Goal: Information Seeking & Learning: Learn about a topic

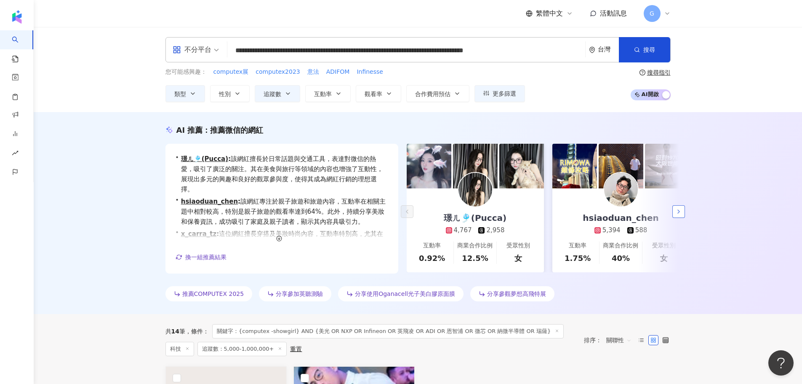
click at [674, 215] on button "button" at bounding box center [678, 211] width 13 height 13
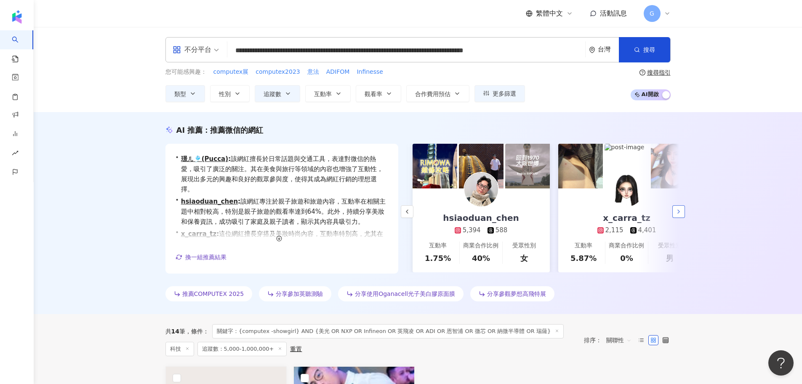
scroll to position [0, 146]
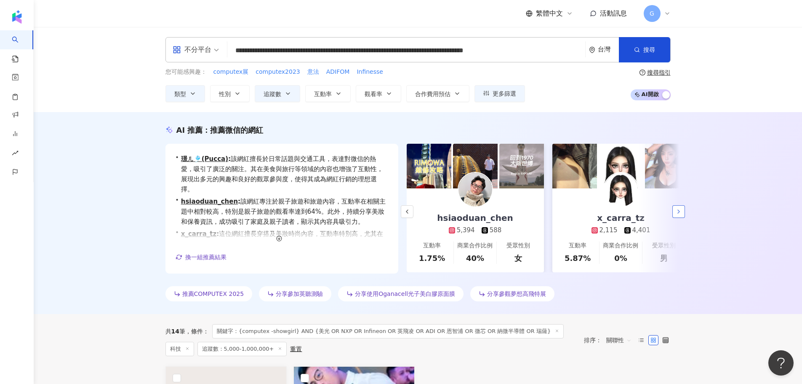
click at [681, 210] on icon "button" at bounding box center [678, 211] width 7 height 7
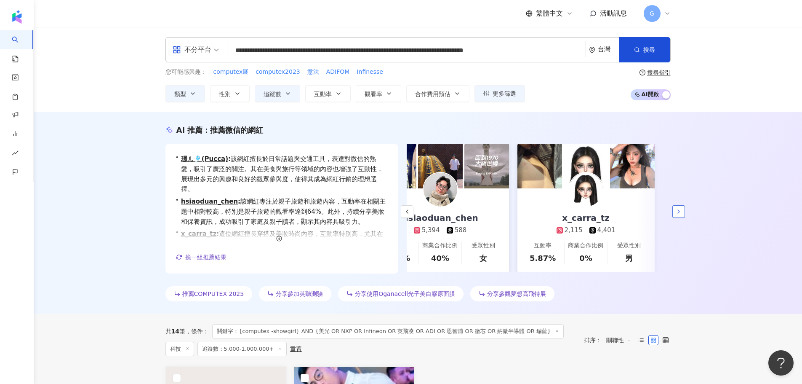
scroll to position [0, 181]
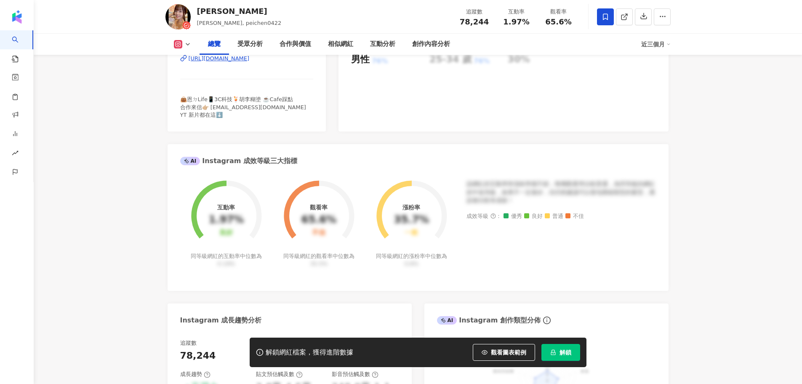
drag, startPoint x: 567, startPoint y: 352, endPoint x: 472, endPoint y: 238, distance: 148.0
click at [567, 352] on span "解鎖" at bounding box center [566, 352] width 12 height 7
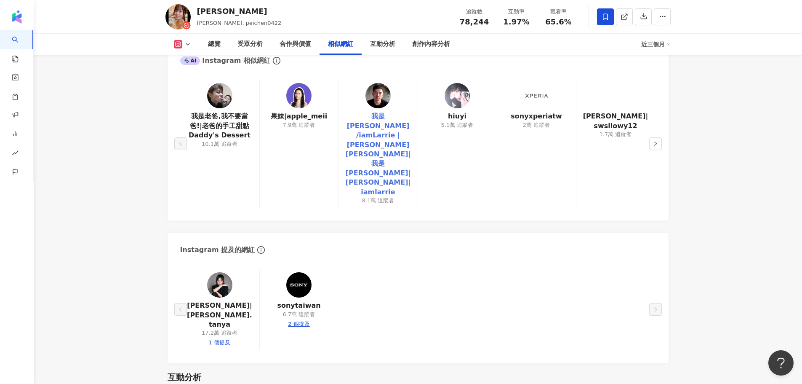
scroll to position [1347, 0]
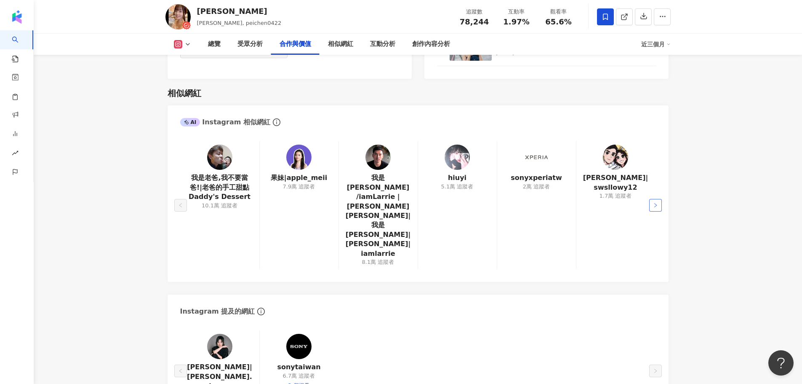
click at [656, 203] on icon "right" at bounding box center [655, 205] width 5 height 5
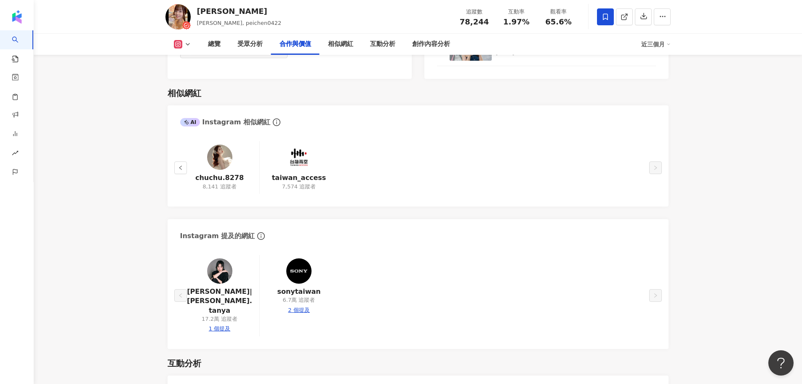
click at [111, 181] on main "7.8萬 18.9萬 12.5萬 3.3萬 宇恩 宇恩yu_n, peichen0422 追蹤數 78,244 互動率 1.97% 觀看率 65.6% 總覽 …" at bounding box center [418, 258] width 768 height 3157
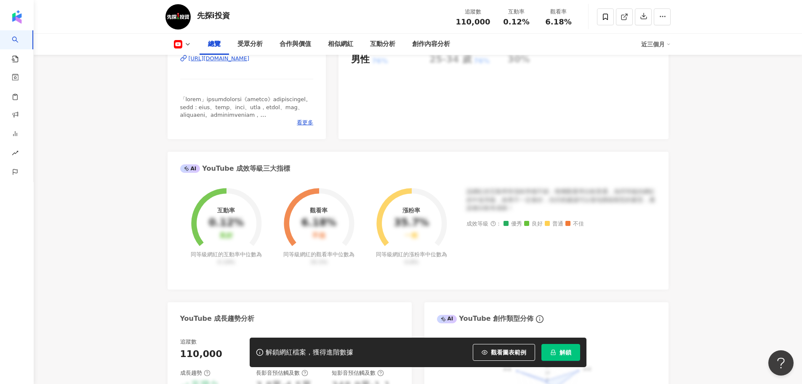
scroll to position [42, 0]
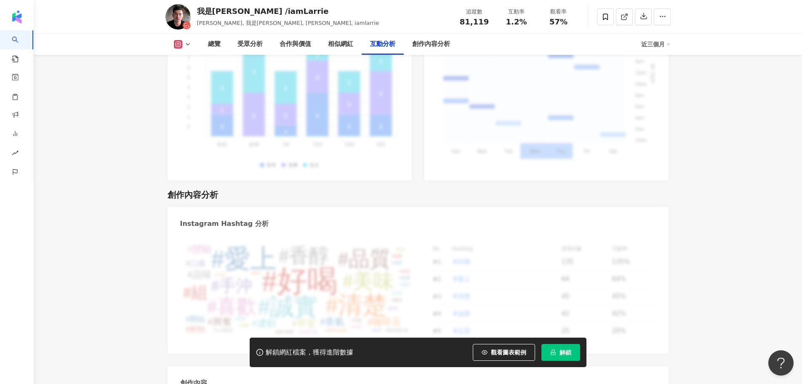
scroll to position [2564, 0]
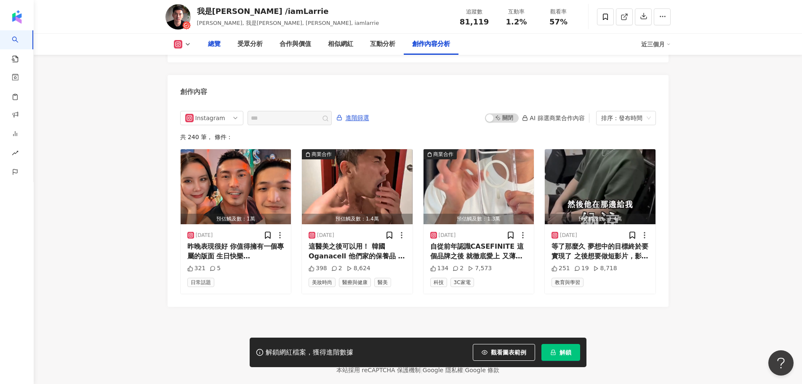
click at [227, 46] on div "總覽" at bounding box center [214, 44] width 29 height 21
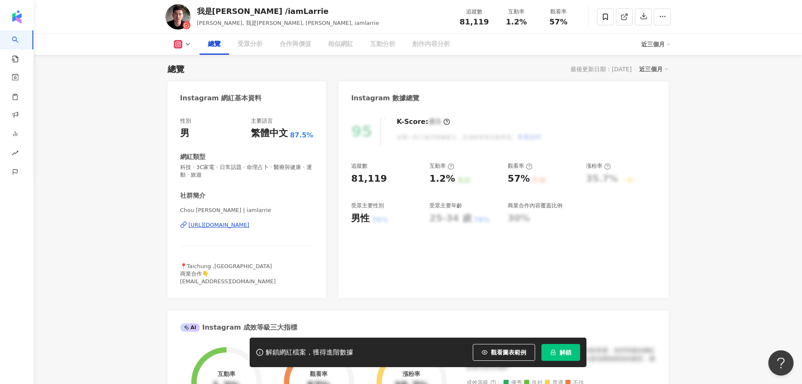
click at [186, 45] on icon at bounding box center [187, 44] width 7 height 7
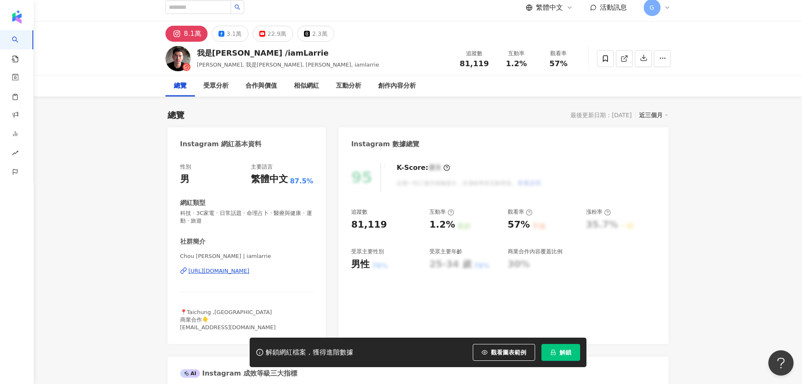
scroll to position [0, 0]
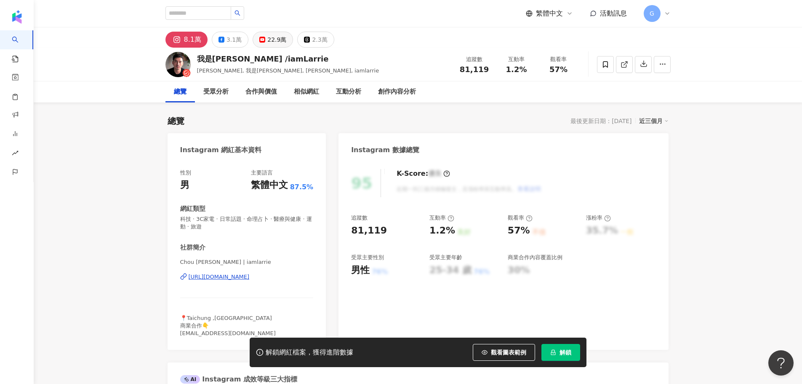
click at [276, 37] on div "22.9萬" at bounding box center [276, 40] width 19 height 12
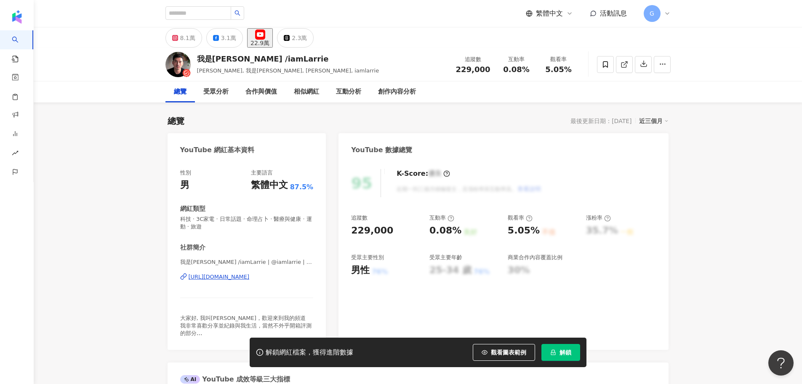
click at [250, 278] on div "https://www.youtube.com/channel/UCag5MH_BUo4oJdQyOMSvCRw" at bounding box center [219, 277] width 61 height 8
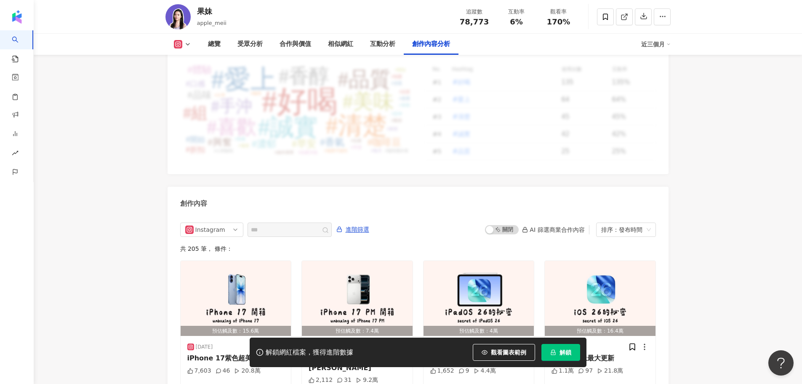
scroll to position [2442, 0]
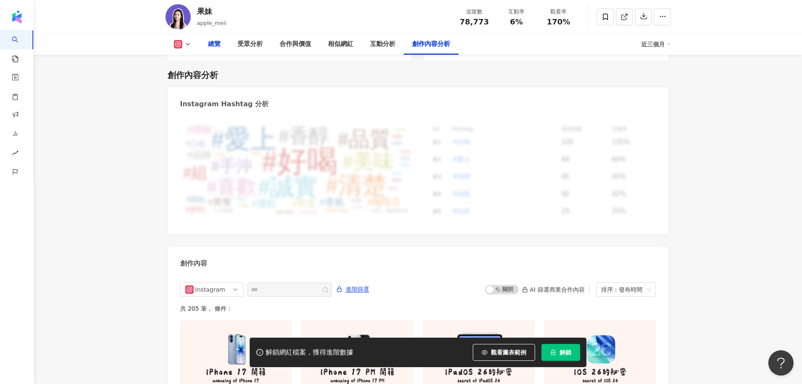
click at [219, 47] on div "總覽" at bounding box center [214, 44] width 13 height 10
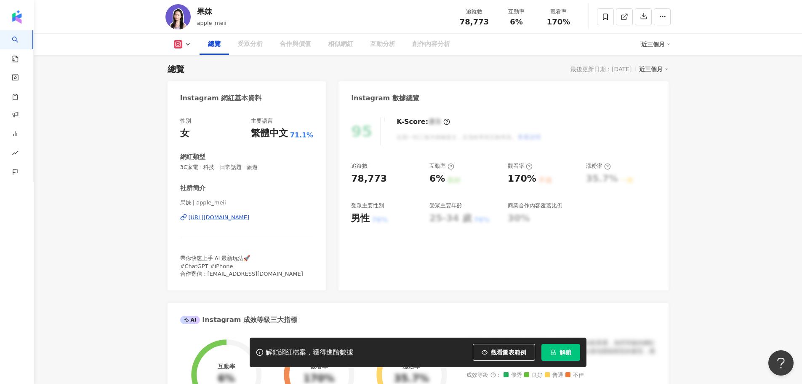
click at [211, 218] on div "https://www.instagram.com/apple_meii/" at bounding box center [219, 217] width 61 height 8
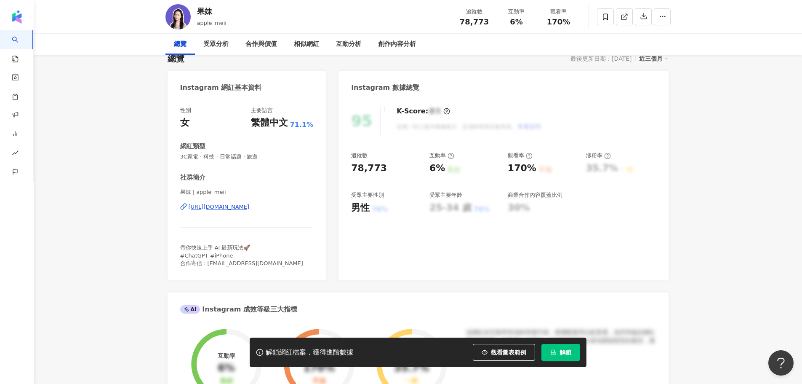
scroll to position [0, 0]
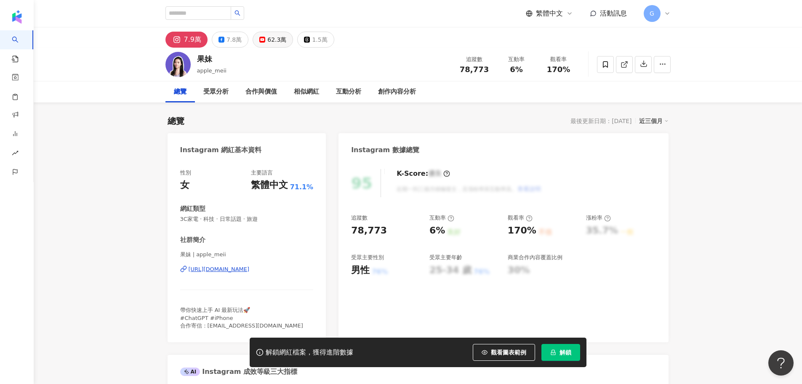
click at [272, 43] on div "62.3萬" at bounding box center [276, 40] width 19 height 12
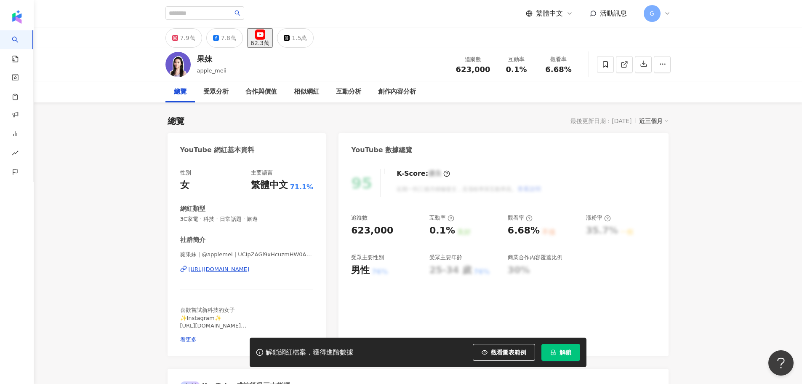
click at [239, 270] on div "https://www.youtube.com/channel/UCIpZAGl9xHcuzmHW0AAJs7g" at bounding box center [219, 269] width 61 height 8
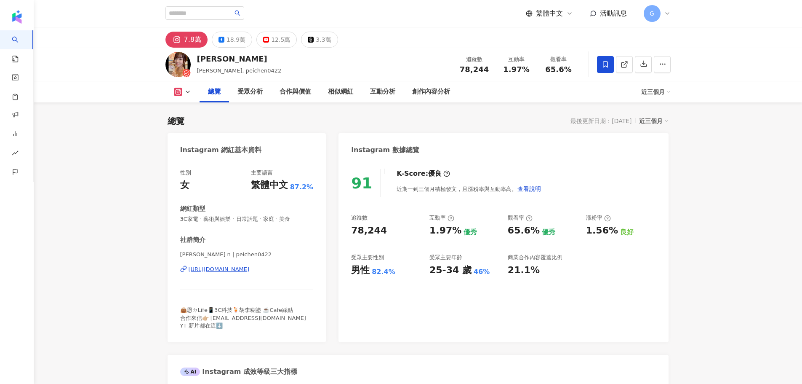
click at [267, 48] on div "[PERSON_NAME], peichen0422 追蹤數 78,244 互動率 1.97% 觀看率 65.6%" at bounding box center [418, 64] width 539 height 33
click at [275, 40] on div "12.5萬" at bounding box center [280, 40] width 19 height 12
click at [264, 274] on div "宇恩yu n | peichen0422 https://www.instagram.com/peichen0422/" at bounding box center [246, 275] width 133 height 49
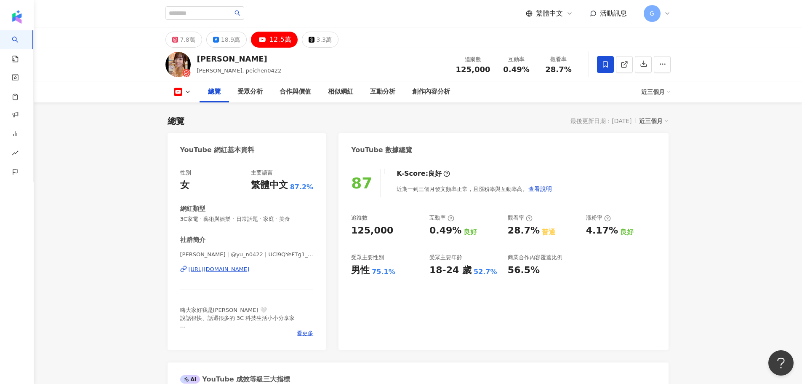
click at [250, 272] on div "https://www.youtube.com/channel/UCl9QYeFTg1_fg_qJbrSi6fw" at bounding box center [219, 269] width 61 height 8
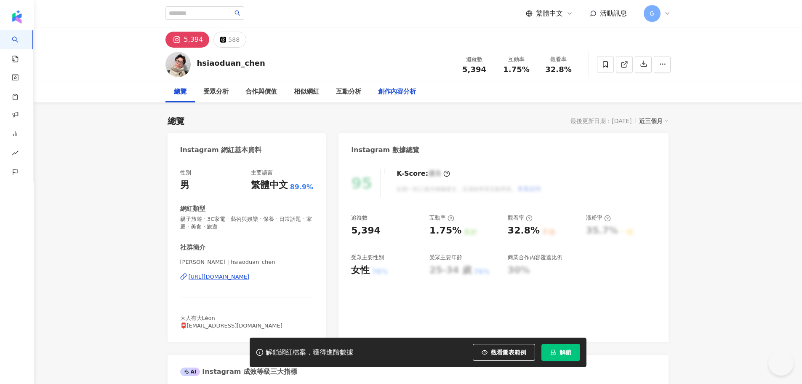
click at [398, 91] on div "創作內容分析" at bounding box center [397, 92] width 38 height 10
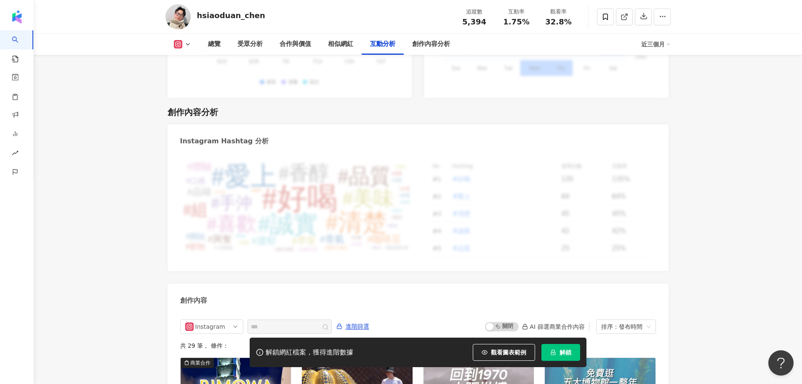
scroll to position [2558, 0]
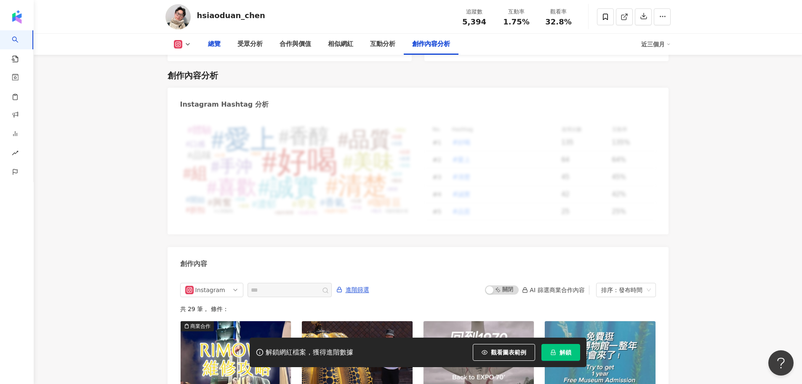
click at [218, 41] on div "總覽" at bounding box center [214, 44] width 13 height 10
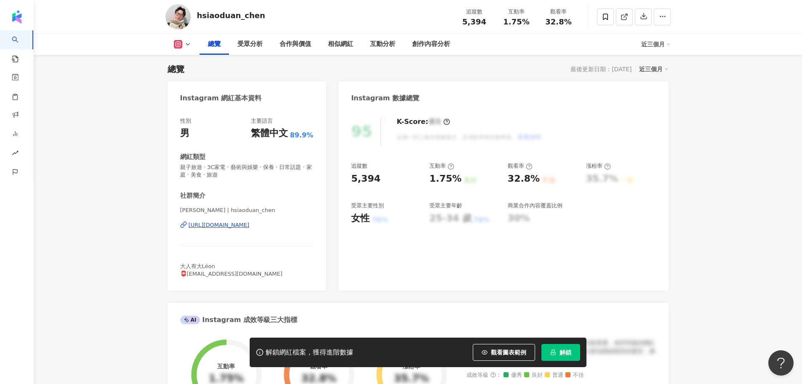
click at [250, 227] on div "https://www.instagram.com/hsiaoduan_chen/" at bounding box center [219, 225] width 61 height 8
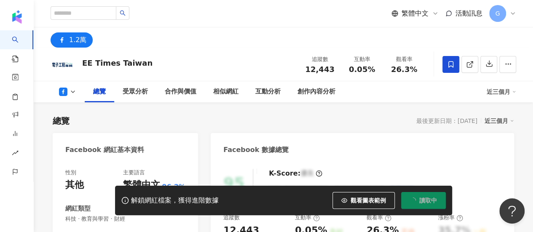
scroll to position [51, 0]
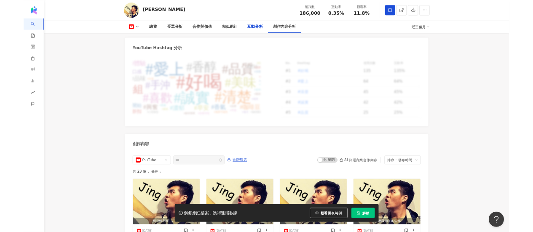
scroll to position [2048, 0]
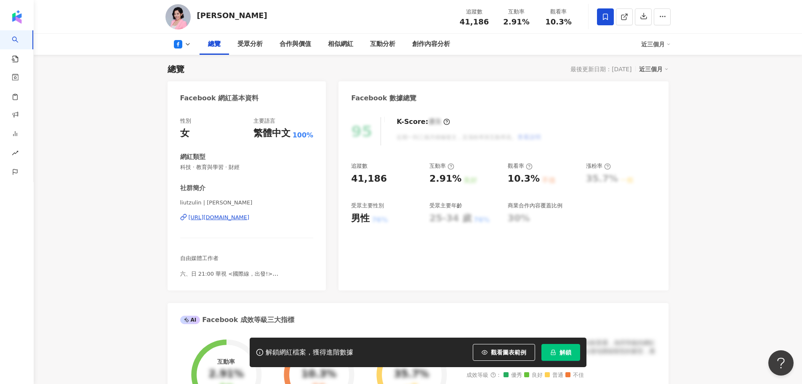
click at [416, 85] on div "Facebook 數據總覽" at bounding box center [504, 94] width 330 height 27
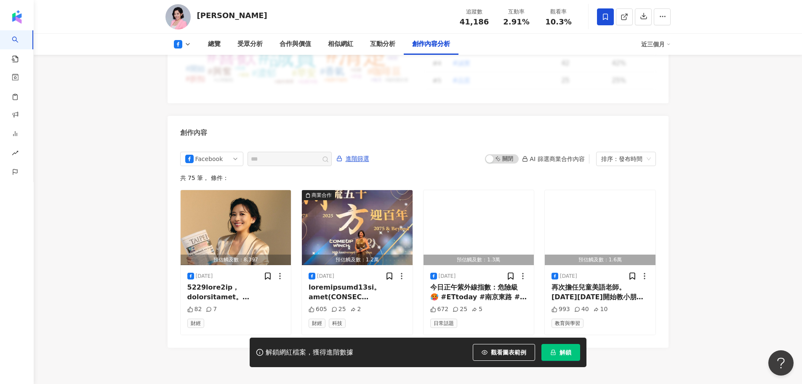
scroll to position [2234, 0]
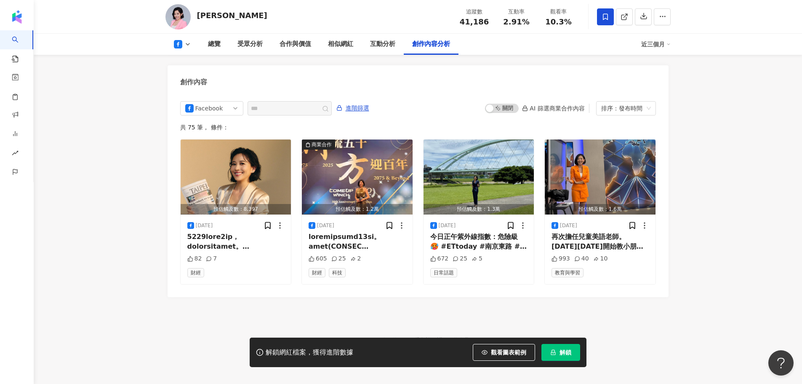
click at [563, 352] on span "解鎖" at bounding box center [566, 352] width 12 height 7
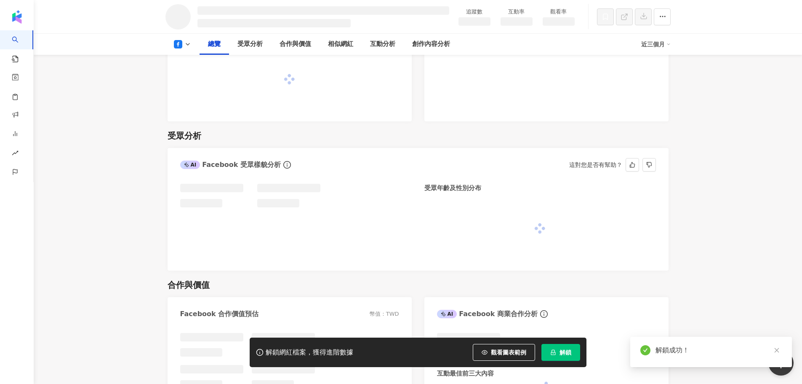
scroll to position [440, 0]
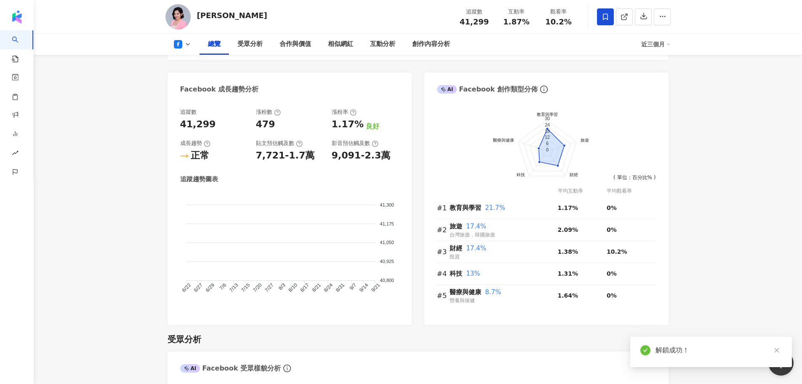
scroll to position [18, 0]
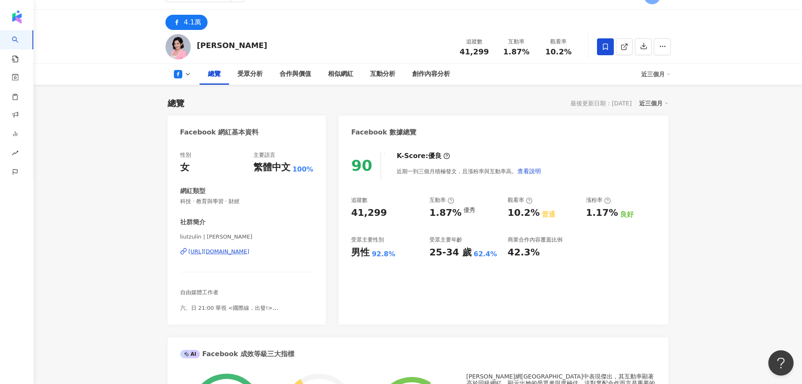
click at [266, 308] on span "自由媒體工作者 六、日 21:00 華視 <國際線，出發!> ETtoday東森新聞雲 <雲端保健室> 論壇/主持/活動/邀約 請私訊" at bounding box center [229, 311] width 99 height 45
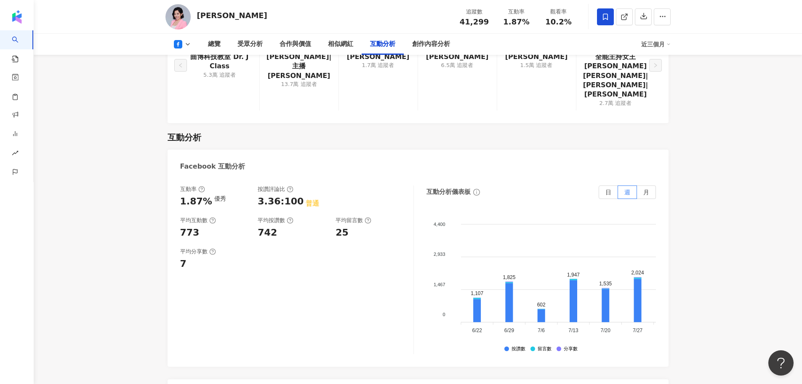
scroll to position [1315, 0]
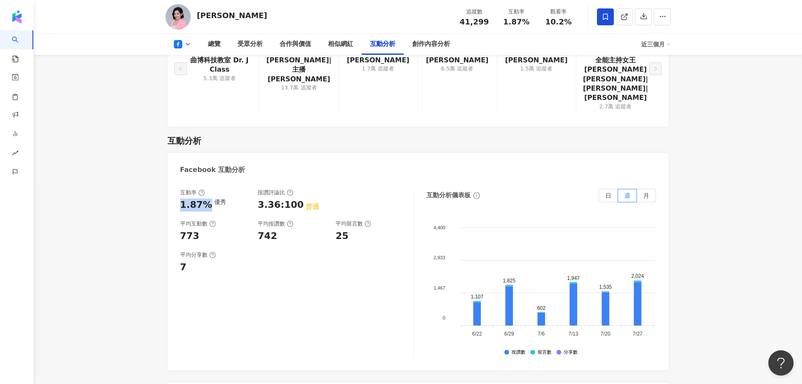
drag, startPoint x: 179, startPoint y: 157, endPoint x: 206, endPoint y: 157, distance: 27.4
click at [206, 180] on div "互動率 1.87% 優秀 按讚評論比 3.36:100 普通 平均互動數 773 平均按讚數 742 平均留言數 25 平均分享數 7 互動分析儀表板 日 週…" at bounding box center [418, 274] width 501 height 189
copy div "1.87%"
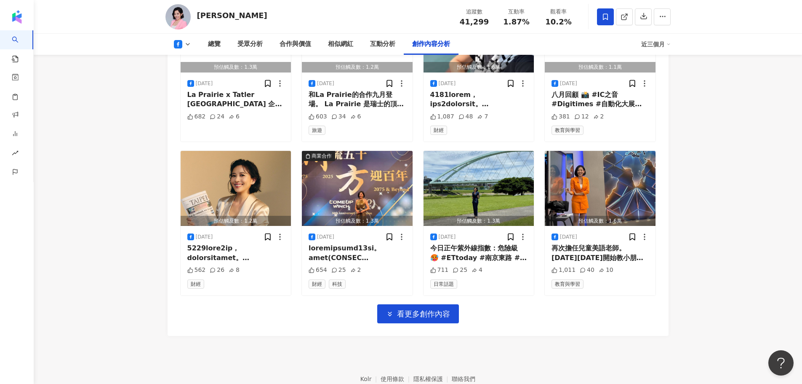
scroll to position [2596, 0]
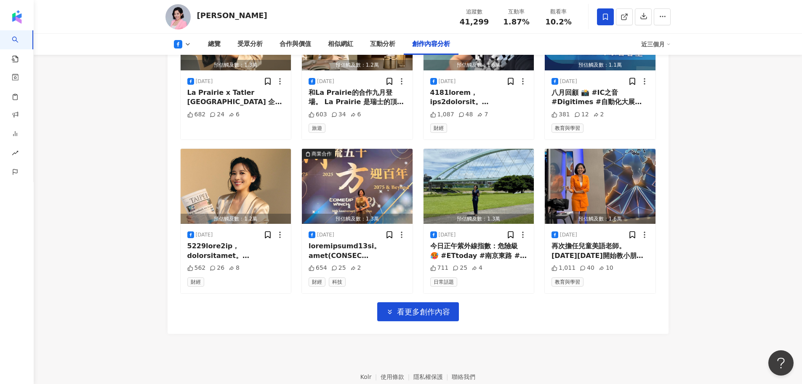
click at [418, 302] on button "看更多創作內容" at bounding box center [418, 311] width 82 height 19
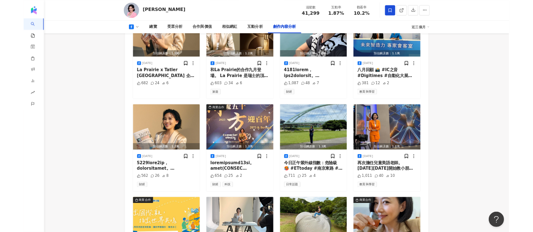
scroll to position [2530, 0]
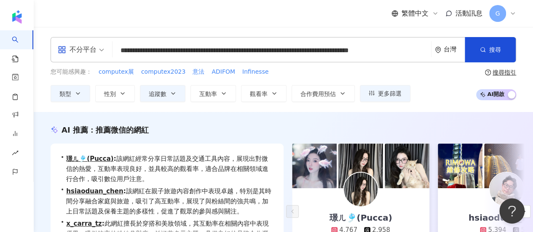
click at [420, 51] on input "**********" at bounding box center [272, 51] width 312 height 16
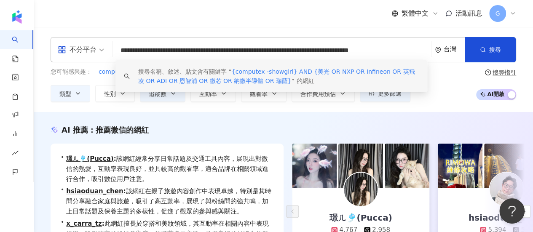
scroll to position [0, 50]
drag, startPoint x: 117, startPoint y: 50, endPoint x: 538, endPoint y: 27, distance: 422.5
click at [532, 27] on html "**********" at bounding box center [266, 116] width 533 height 232
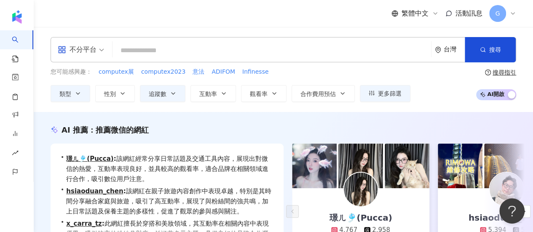
scroll to position [0, 0]
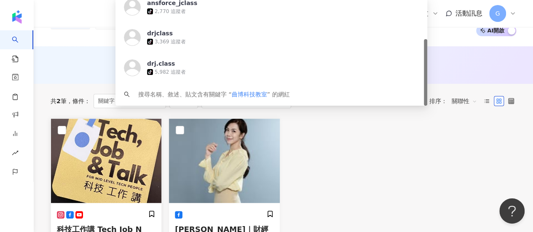
scroll to position [126, 0]
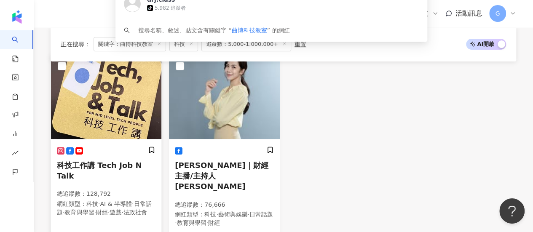
type input "******"
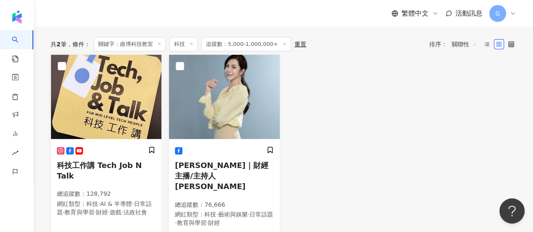
scroll to position [0, 0]
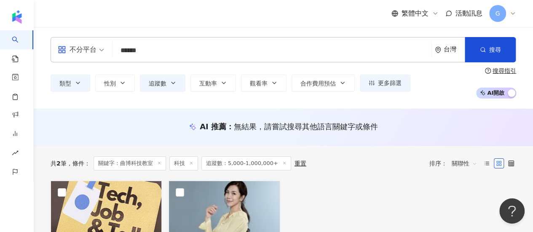
click at [174, 47] on input "******" at bounding box center [272, 51] width 312 height 16
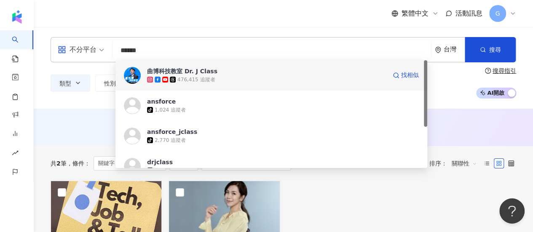
click at [180, 73] on div "曲博科技教室 Dr. J Class" at bounding box center [182, 71] width 70 height 8
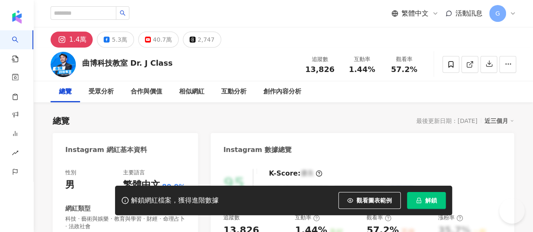
click at [445, 209] on button "解鎖" at bounding box center [426, 200] width 39 height 17
click at [437, 204] on span "解鎖" at bounding box center [431, 200] width 12 height 7
click at [445, 209] on button "解鎖" at bounding box center [426, 200] width 39 height 17
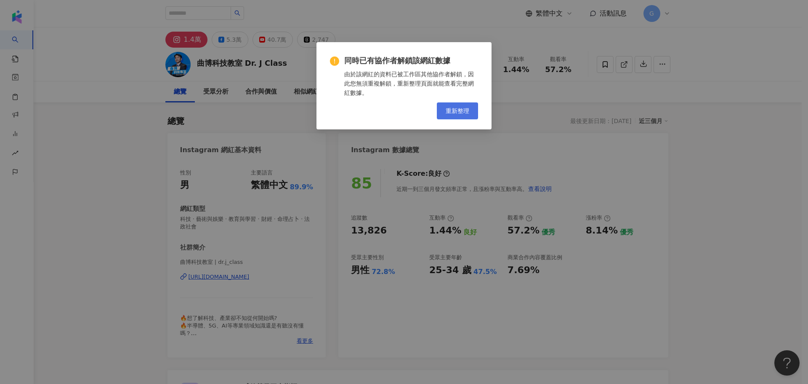
click at [457, 112] on span "重新整理" at bounding box center [458, 110] width 24 height 7
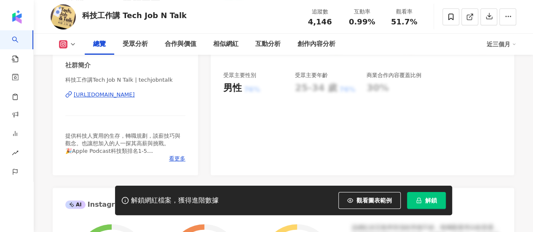
scroll to position [379, 0]
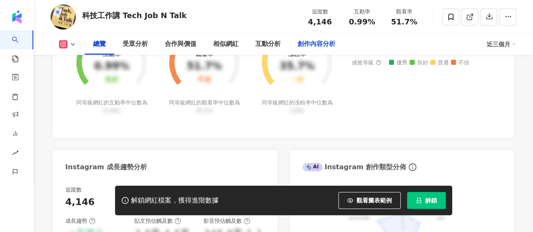
click at [308, 42] on div "創作內容分析" at bounding box center [316, 44] width 38 height 10
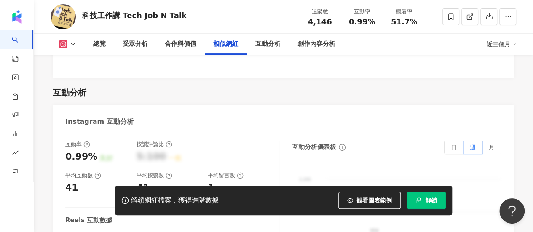
scroll to position [1484, 0]
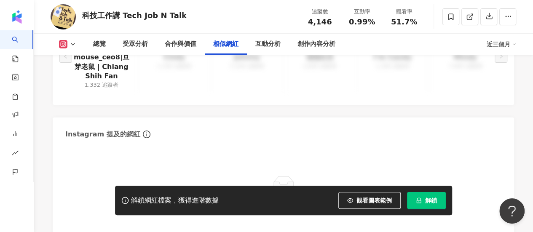
click at [71, 47] on icon at bounding box center [72, 44] width 7 height 7
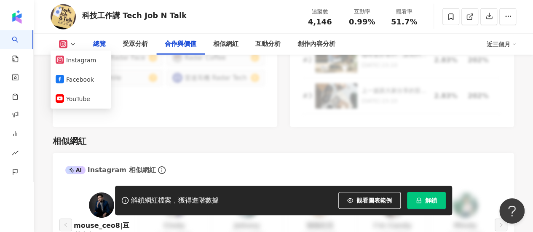
click at [98, 44] on div "總覽" at bounding box center [99, 44] width 13 height 10
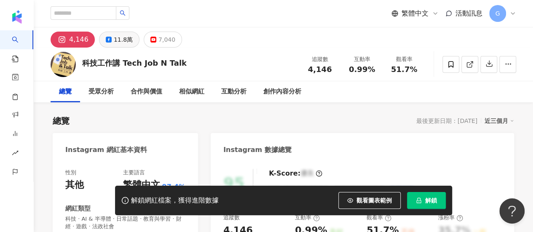
click at [117, 42] on div "11.8萬" at bounding box center [123, 40] width 19 height 12
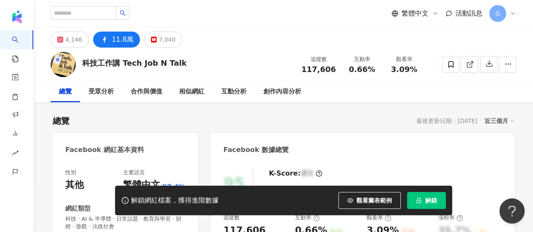
click at [93, 32] on button "11.8萬" at bounding box center [116, 40] width 47 height 16
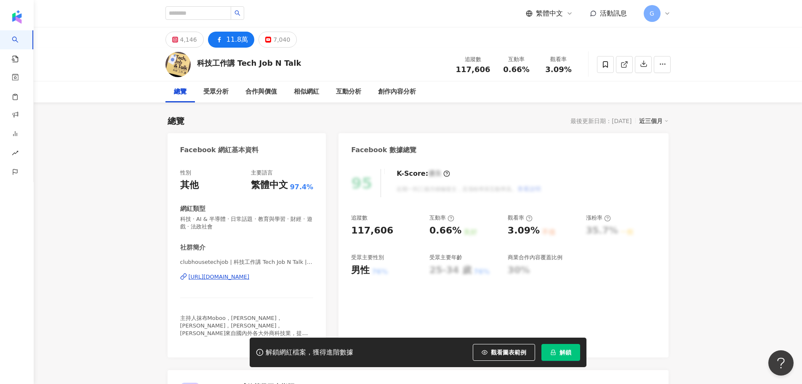
click at [224, 232] on div "https://www.facebook.com/109507044628425" at bounding box center [219, 277] width 61 height 8
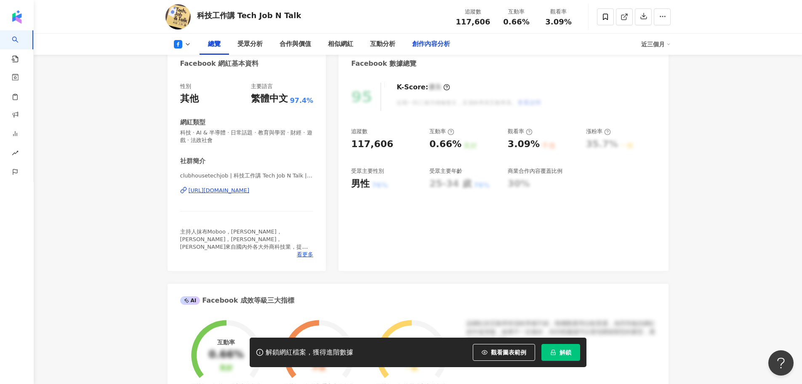
scroll to position [42, 0]
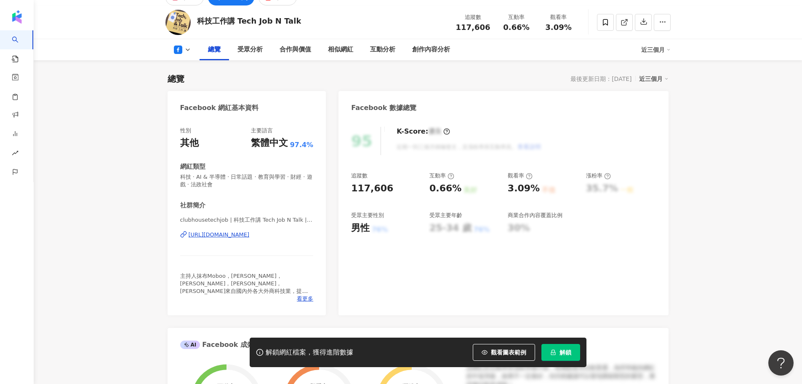
click at [305, 232] on div "性別 其他 主要語言 繁體中文 97.4% 網紅類型 科技 · AI & 半導體 · 日常話題 · 教育與學習 · 財經 · 遊戲 · 法政社會 社群簡介 c…" at bounding box center [247, 216] width 159 height 197
click at [305, 232] on span "看更多" at bounding box center [305, 299] width 16 height 8
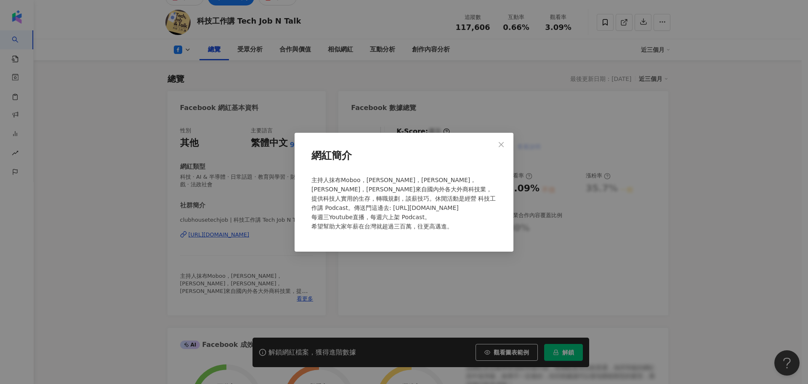
click at [498, 148] on button "Close" at bounding box center [501, 144] width 17 height 17
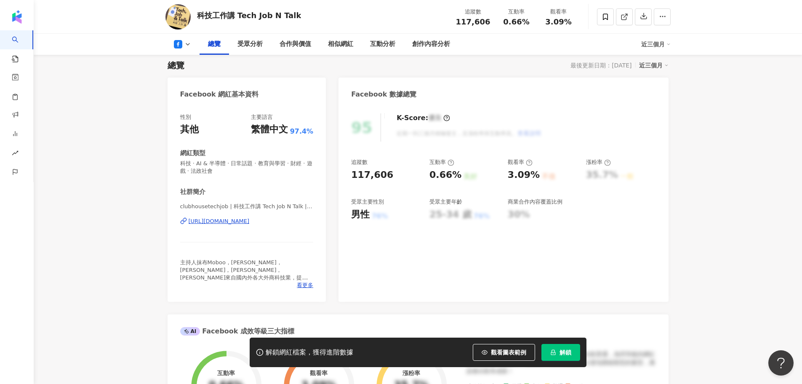
scroll to position [84, 0]
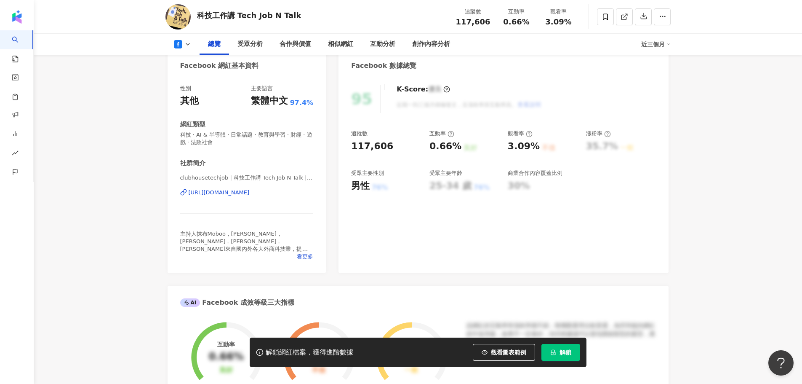
click at [558, 347] on button "解鎖" at bounding box center [560, 352] width 39 height 17
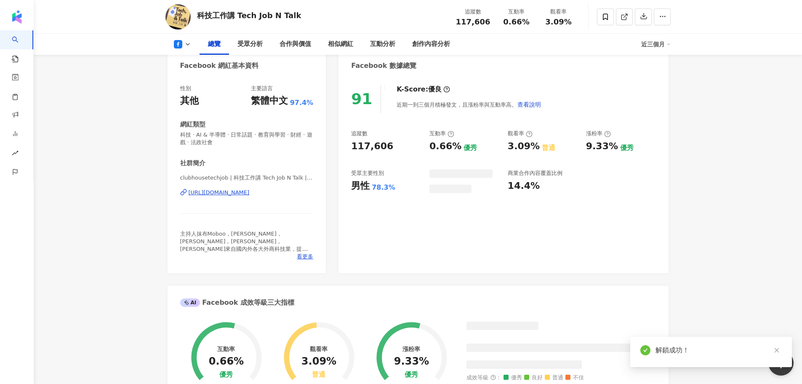
scroll to position [126, 0]
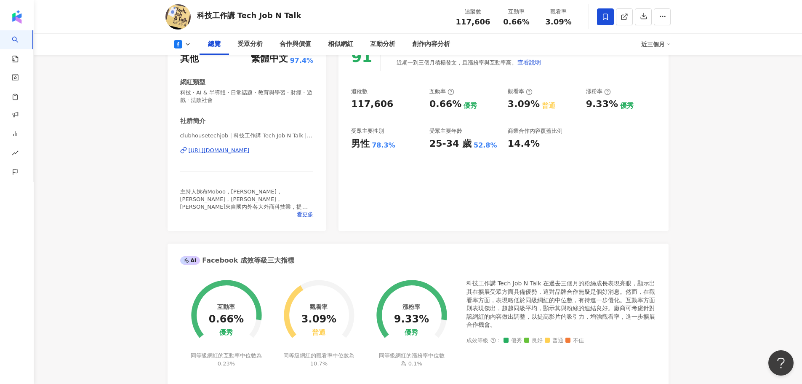
click at [605, 20] on icon at bounding box center [606, 17] width 8 height 8
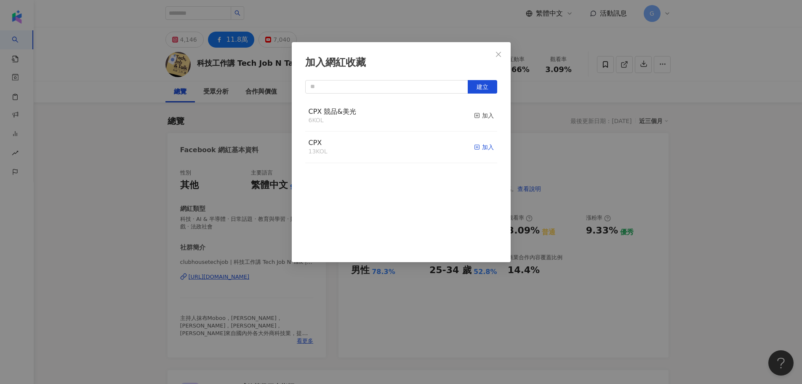
click at [483, 150] on div "加入" at bounding box center [484, 146] width 20 height 9
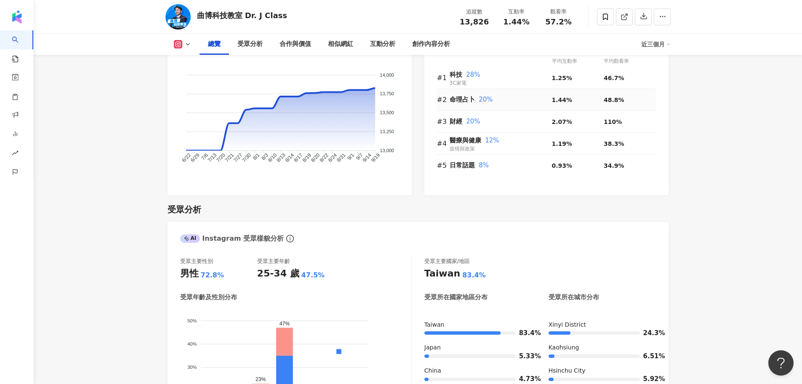
scroll to position [505, 0]
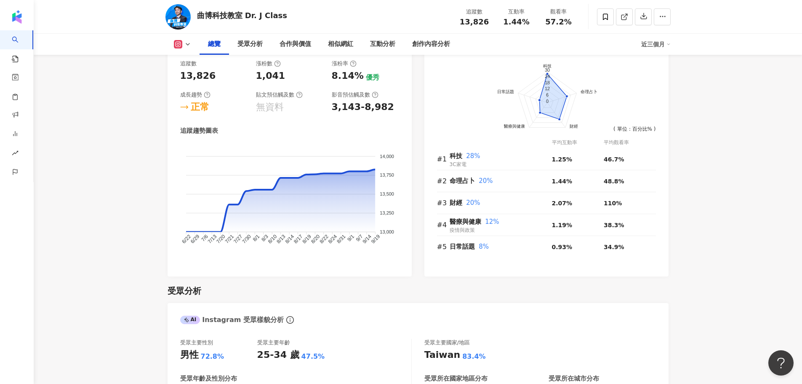
click at [181, 47] on icon at bounding box center [178, 44] width 8 height 8
click at [184, 95] on button "YouTube" at bounding box center [196, 99] width 51 height 12
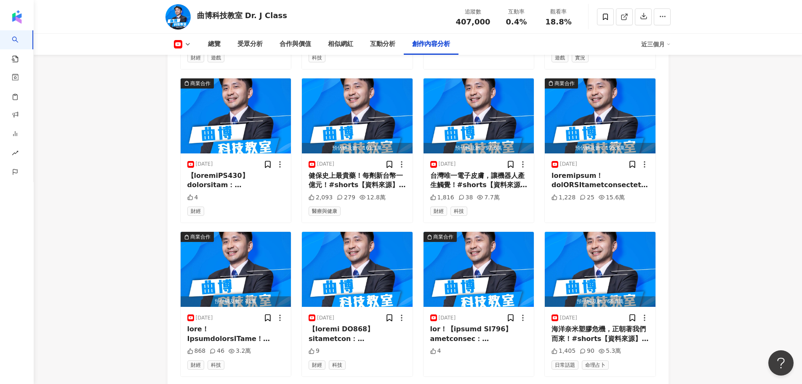
scroll to position [2647, 0]
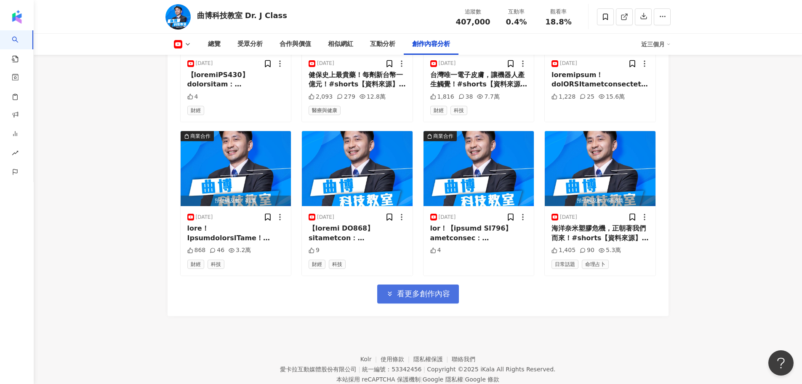
click at [443, 289] on span "看更多創作內容" at bounding box center [423, 293] width 53 height 9
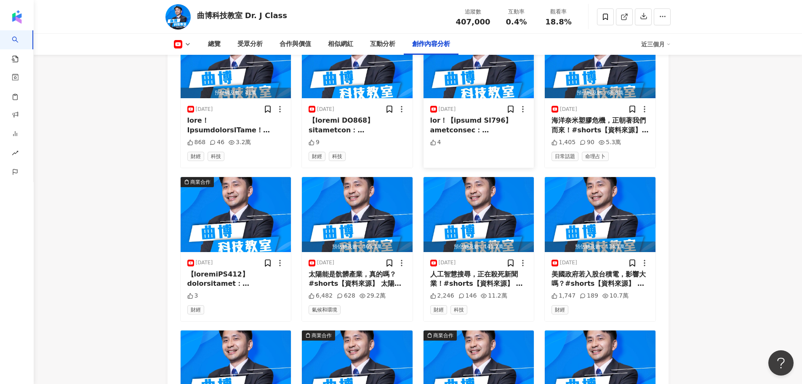
scroll to position [2815, 0]
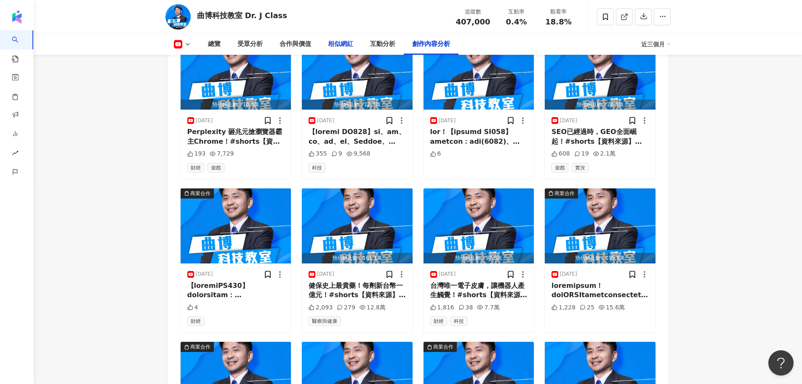
click at [340, 42] on div "相似網紅" at bounding box center [340, 44] width 25 height 10
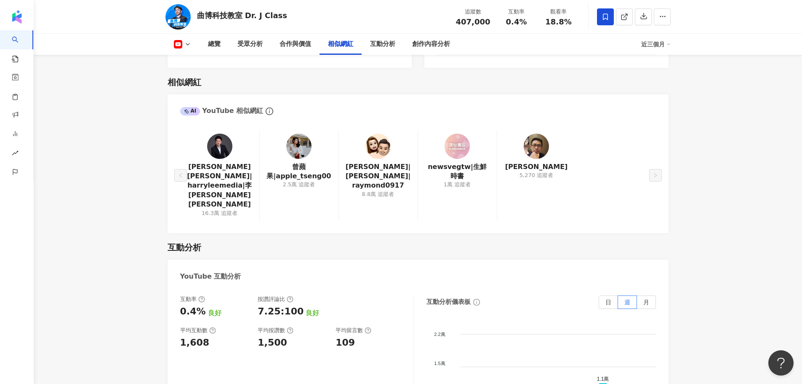
click at [603, 18] on icon at bounding box center [605, 16] width 5 height 6
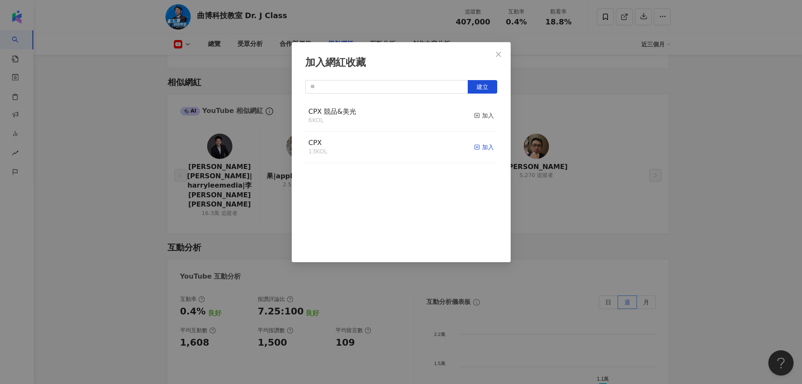
click at [474, 146] on div "加入" at bounding box center [484, 146] width 20 height 9
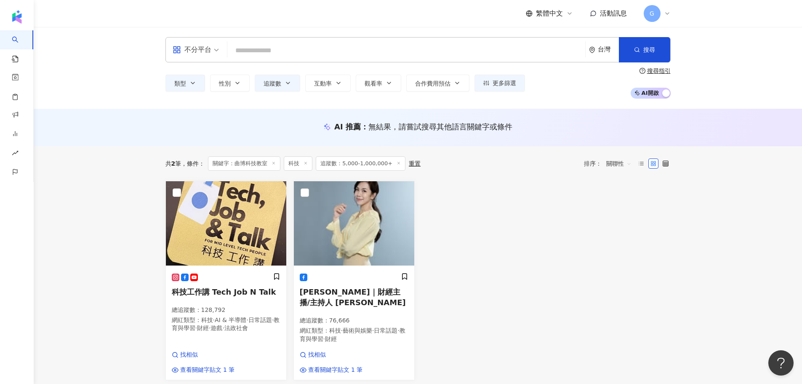
click at [397, 162] on icon at bounding box center [399, 163] width 4 height 4
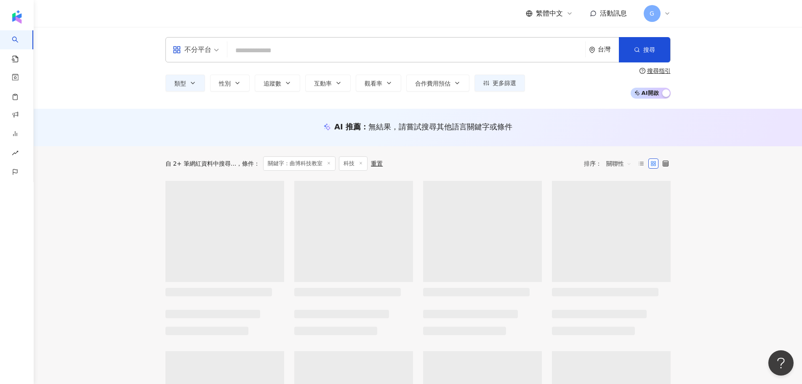
click at [327, 165] on icon at bounding box center [329, 163] width 4 height 4
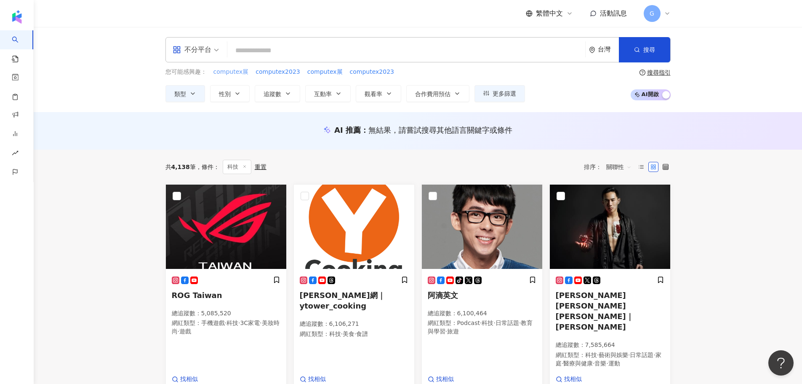
click at [237, 71] on span "computex展" at bounding box center [230, 72] width 35 height 8
type input "*********"
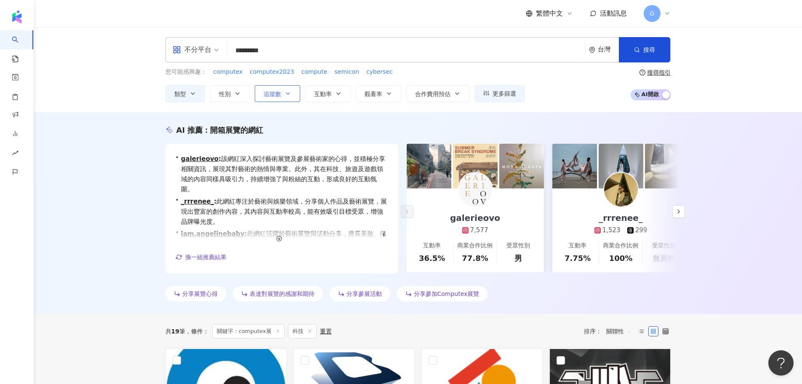
click at [295, 97] on button "追蹤數" at bounding box center [277, 93] width 45 height 17
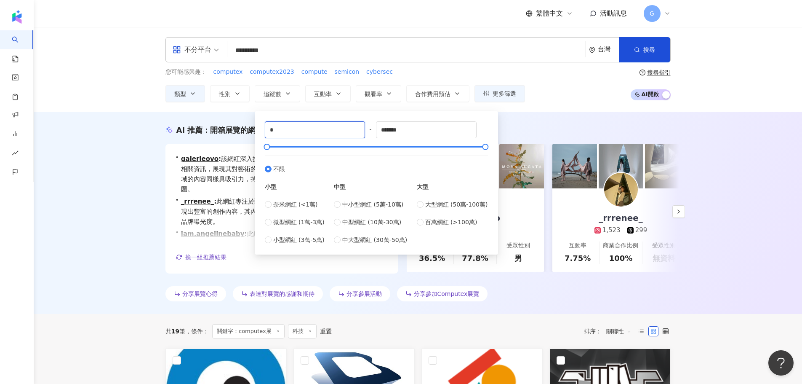
drag, startPoint x: 316, startPoint y: 128, endPoint x: 241, endPoint y: 131, distance: 75.4
type input "*"
type input "****"
click at [603, 106] on div "不分平台 ********* 台灣 搜尋 0221b945-3f86-4828-acfd-428b6588c52b 曲博科技教室 Dr. J Class 47…" at bounding box center [418, 69] width 768 height 85
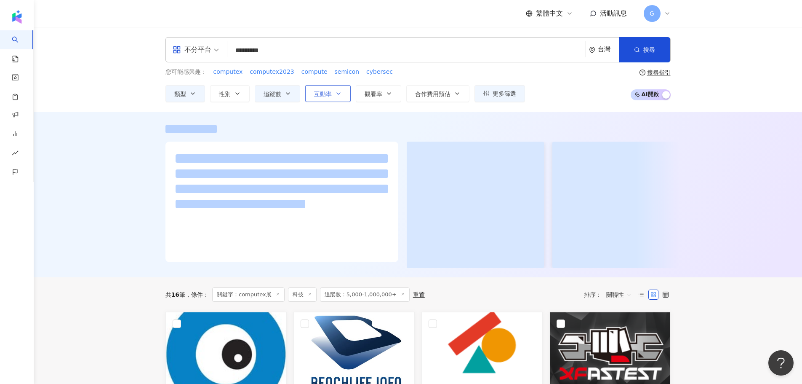
click at [325, 99] on button "互動率" at bounding box center [327, 93] width 45 height 17
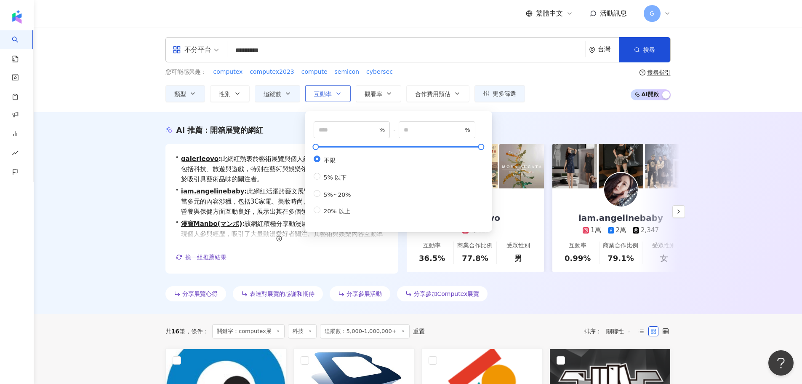
click at [323, 96] on span "互動率" at bounding box center [323, 94] width 18 height 7
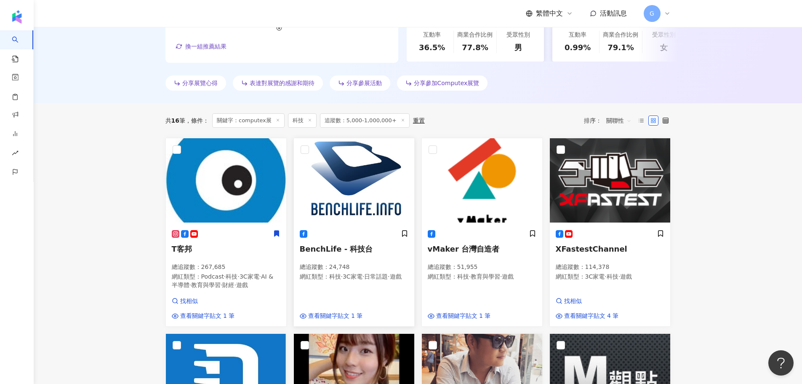
scroll to position [42, 0]
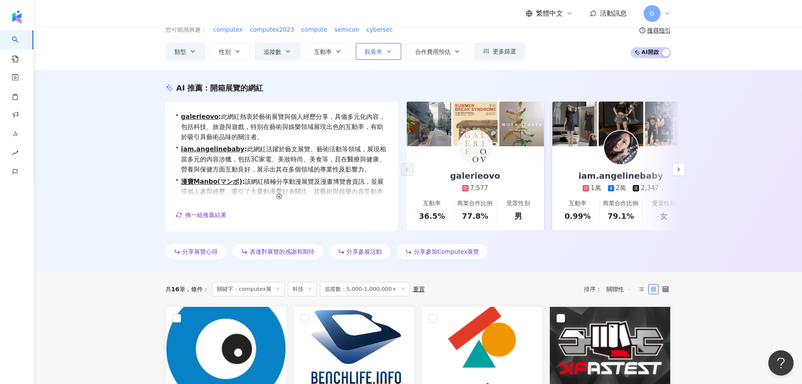
click at [370, 54] on span "觀看率" at bounding box center [374, 51] width 18 height 7
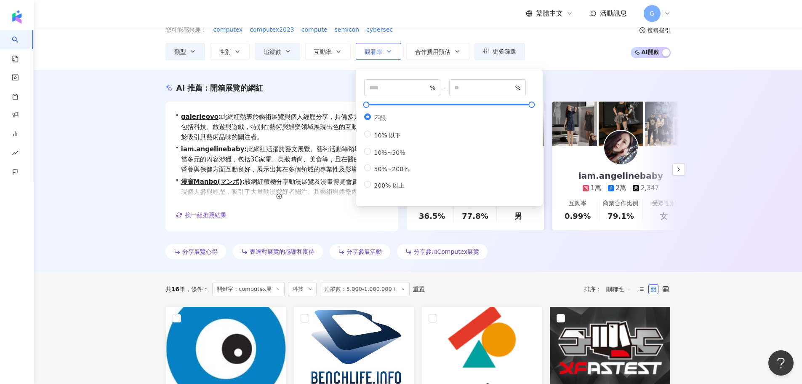
click at [370, 54] on span "觀看率" at bounding box center [374, 51] width 18 height 7
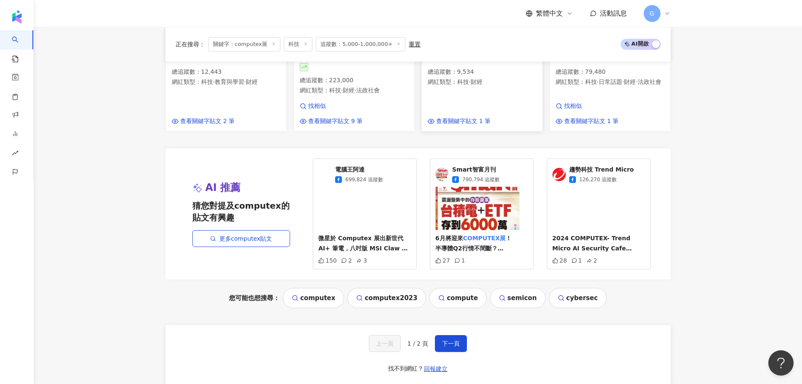
scroll to position [884, 0]
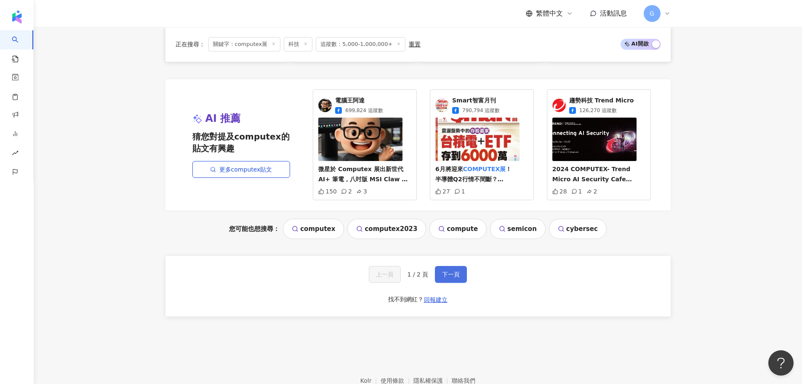
click at [451, 269] on button "下一頁" at bounding box center [451, 274] width 32 height 17
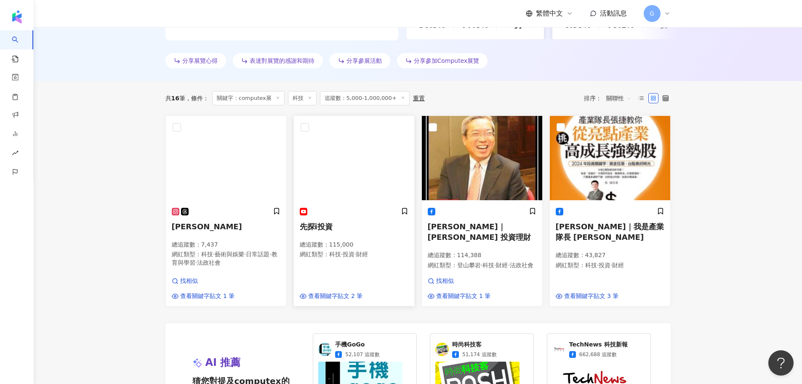
scroll to position [0, 0]
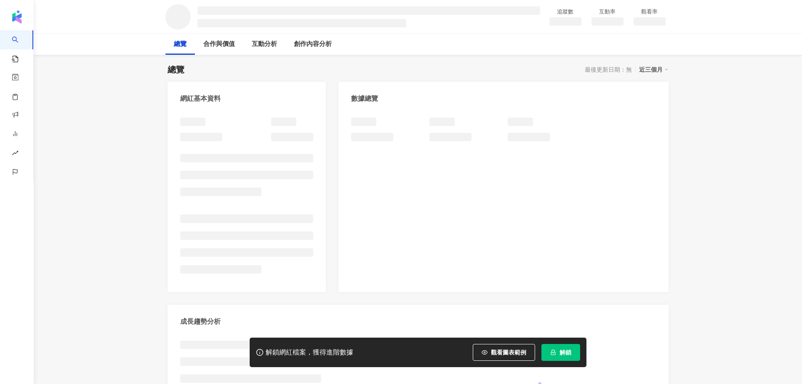
scroll to position [42, 0]
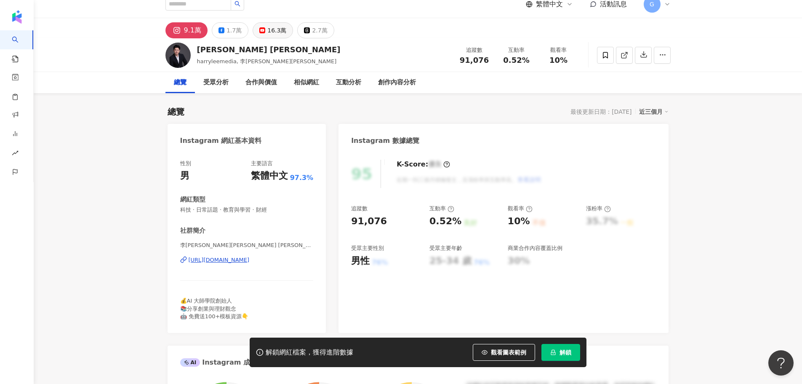
click at [269, 29] on div "16.3萬" at bounding box center [276, 30] width 19 height 12
click at [250, 261] on div "[URL][DOMAIN_NAME]" at bounding box center [219, 260] width 61 height 8
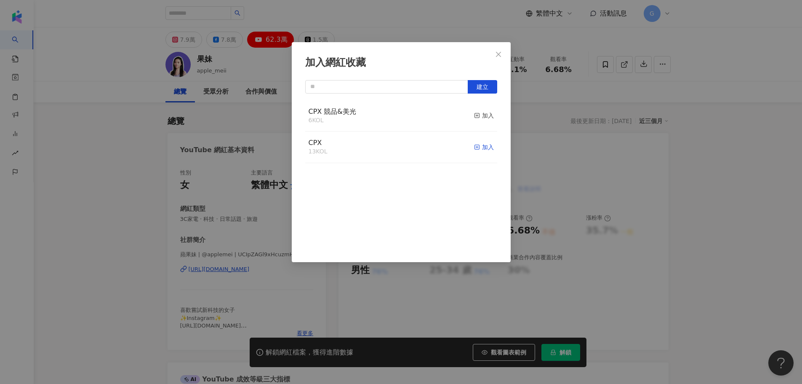
click at [481, 150] on div "加入" at bounding box center [484, 146] width 20 height 9
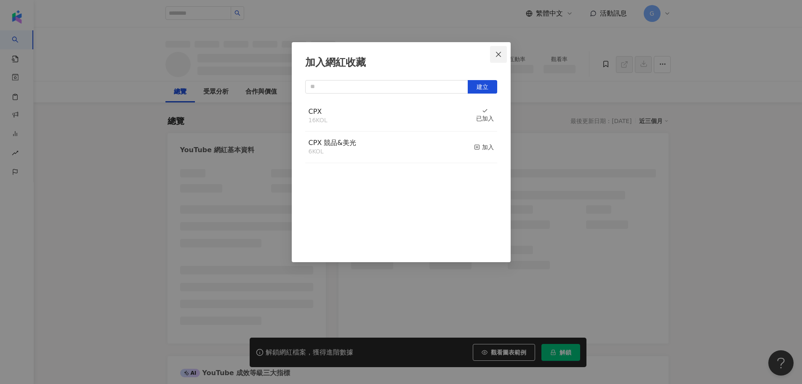
click at [499, 54] on icon "close" at bounding box center [498, 54] width 7 height 7
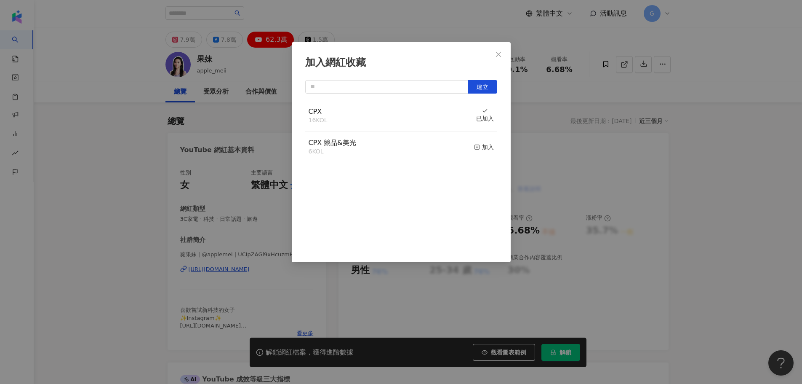
click at [498, 54] on div "加入網紅收藏 建立 CPX 16 KOL 已加入 CPX 競品&美光 6 KOL 加入" at bounding box center [401, 192] width 802 height 384
click at [251, 288] on div "加入網紅收藏 建立 CPX 16 KOL 已加入 CPX 競品&美光 6 KOL 加入" at bounding box center [401, 192] width 802 height 384
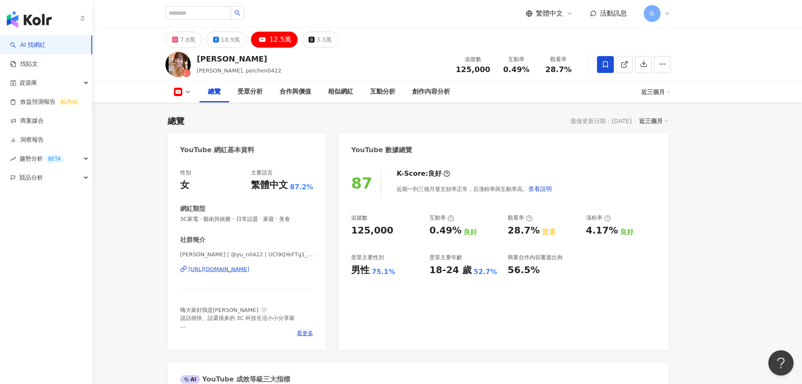
click at [15, 13] on img "button" at bounding box center [29, 19] width 45 height 17
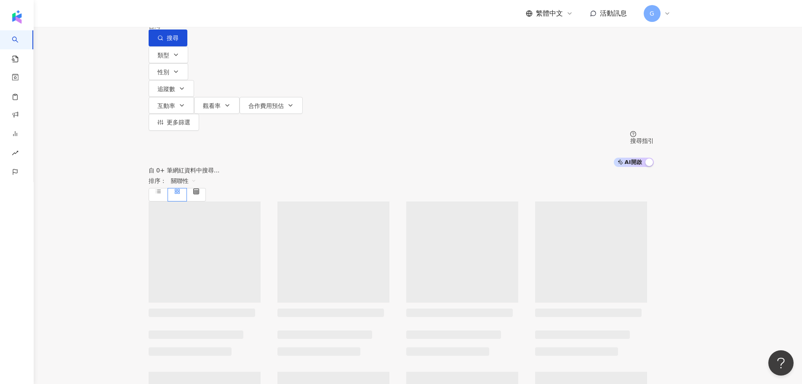
click at [85, 83] on div "不分平台 台灣 搜尋 類型 性別 追蹤數 互動率 觀看率 合作費用預估 更多篩選 搜尋指引 AI 開啟 AI 關閉" at bounding box center [401, 83] width 802 height 167
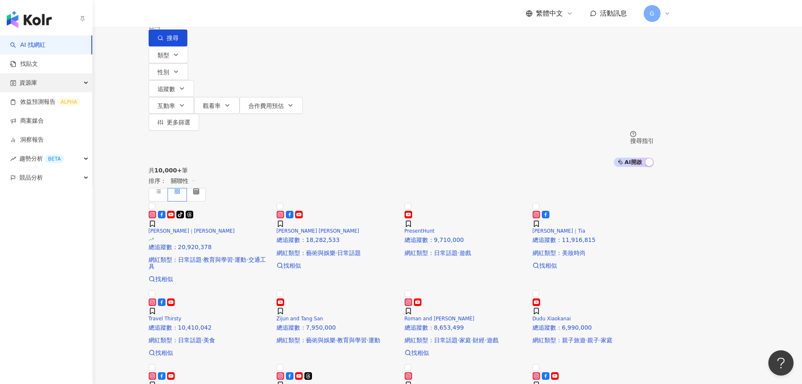
click at [86, 83] on div "資源庫" at bounding box center [46, 82] width 92 height 19
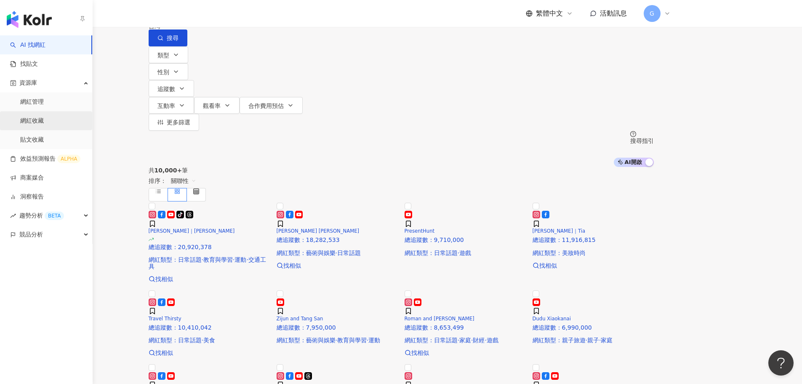
click at [44, 120] on link "網紅收藏" at bounding box center [32, 121] width 24 height 8
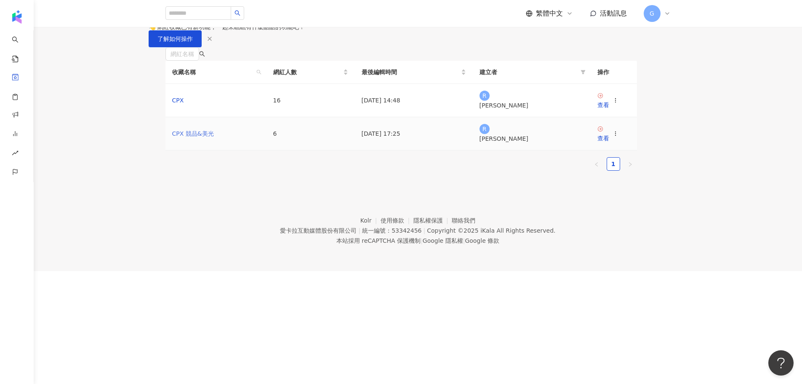
click at [207, 137] on link "CPX 競品&美光" at bounding box center [193, 133] width 42 height 7
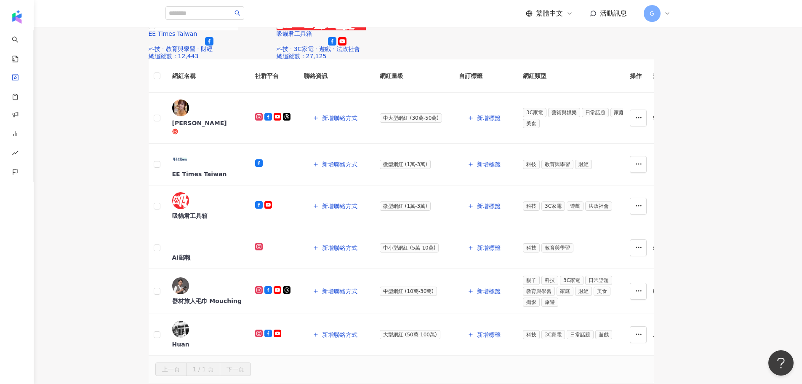
scroll to position [126, 0]
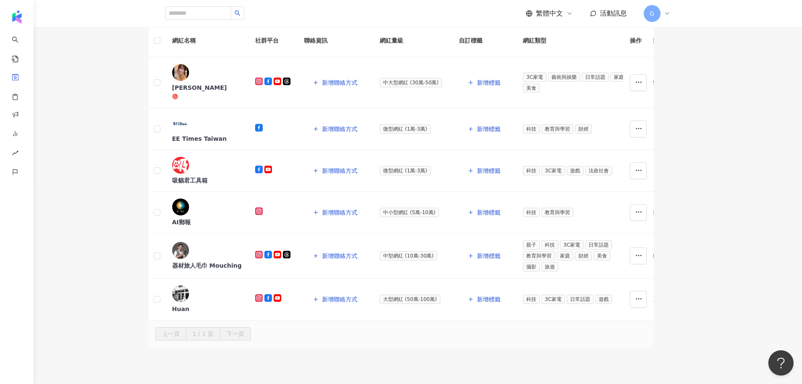
drag, startPoint x: 590, startPoint y: 106, endPoint x: 574, endPoint y: 108, distance: 16.1
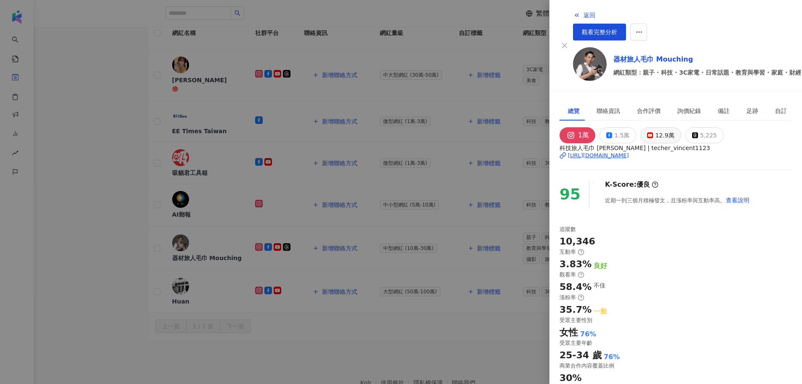
click at [665, 129] on div "12.9萬" at bounding box center [664, 135] width 19 height 12
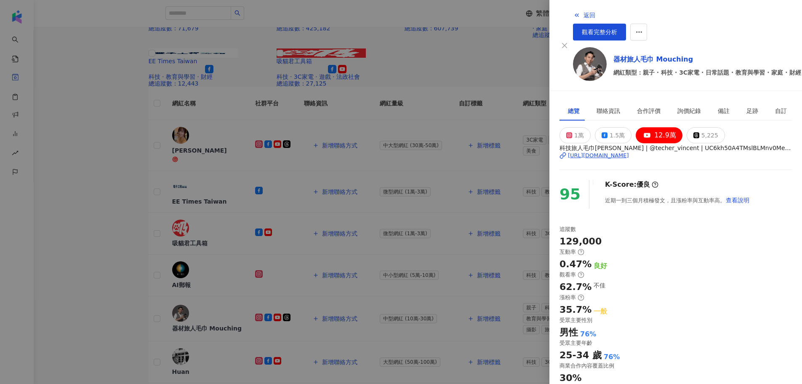
scroll to position [0, 0]
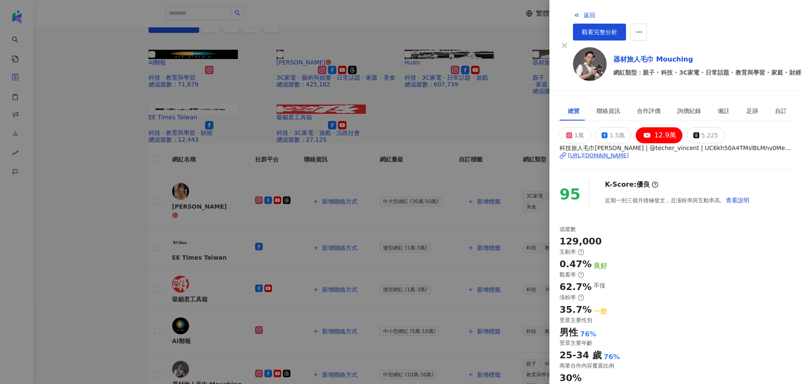
click at [626, 152] on div "https://www.youtube.com/channel/UC6kh50A4TMslBLMnv0MeArw" at bounding box center [598, 156] width 61 height 8
click at [325, 56] on div at bounding box center [401, 192] width 802 height 384
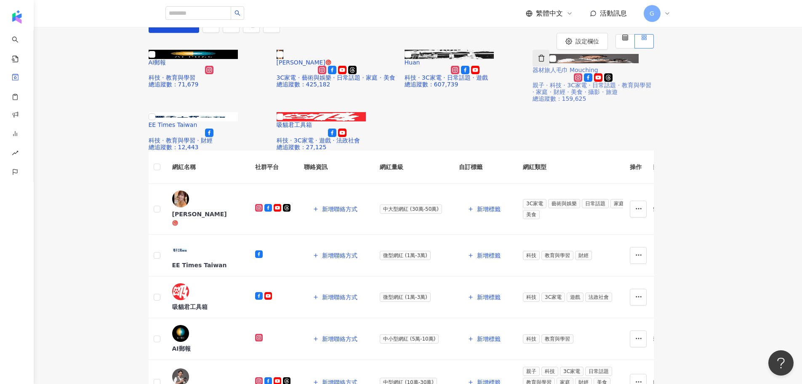
click at [545, 62] on icon "button" at bounding box center [542, 58] width 8 height 8
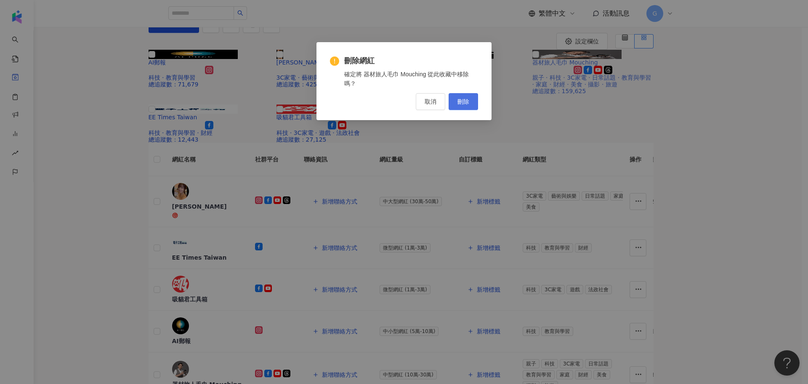
click at [466, 102] on span "刪除" at bounding box center [464, 101] width 12 height 7
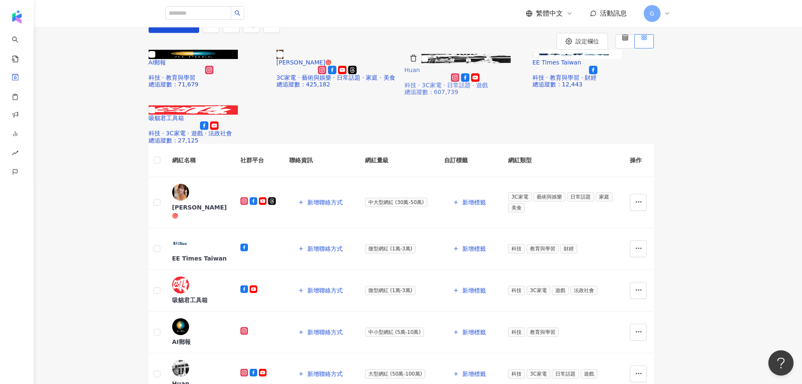
click at [459, 82] on icon at bounding box center [455, 77] width 8 height 8
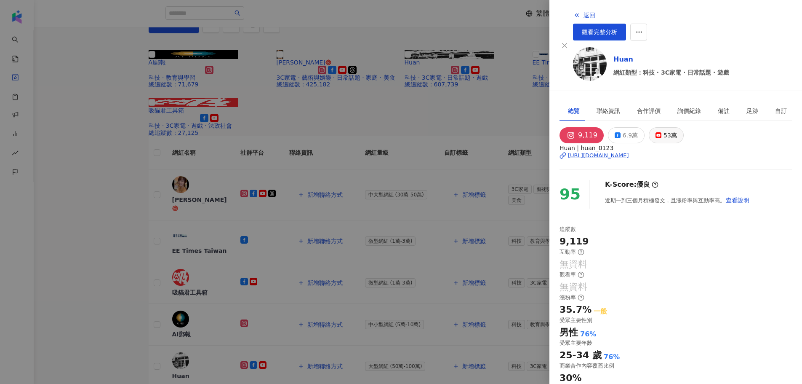
click at [656, 133] on rect at bounding box center [658, 134] width 5 height 3
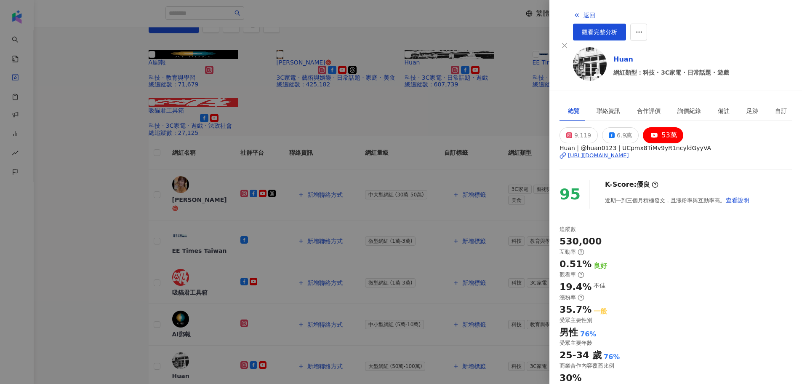
click at [625, 152] on div "[URL][DOMAIN_NAME]" at bounding box center [598, 156] width 61 height 8
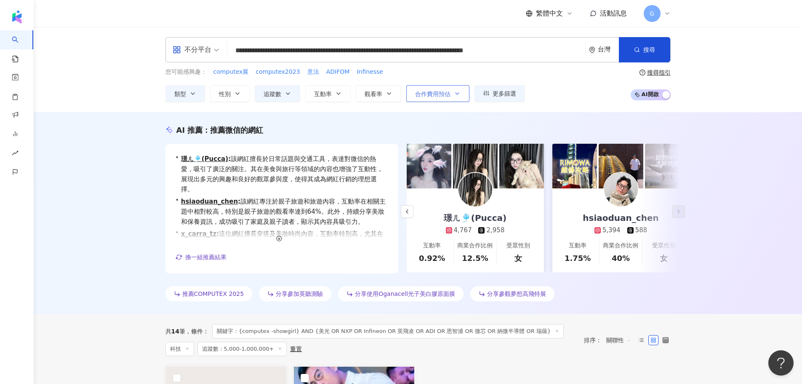
scroll to position [0, 181]
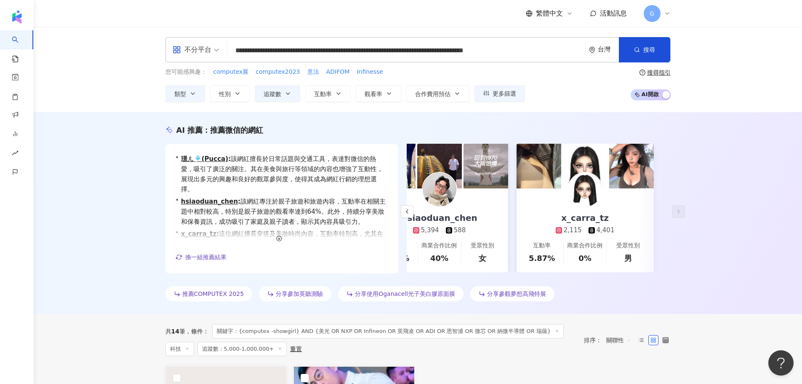
click at [658, 4] on div "繁體中文 活動訊息 G" at bounding box center [417, 13] width 505 height 27
click at [659, 17] on span "G" at bounding box center [652, 13] width 17 height 17
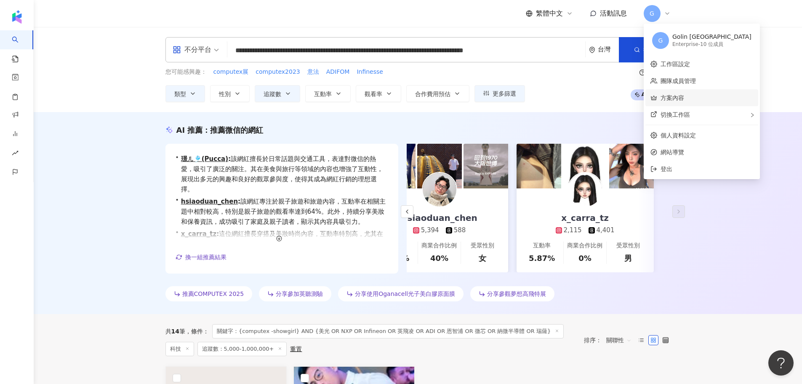
click at [672, 94] on link "方案內容" at bounding box center [673, 97] width 24 height 7
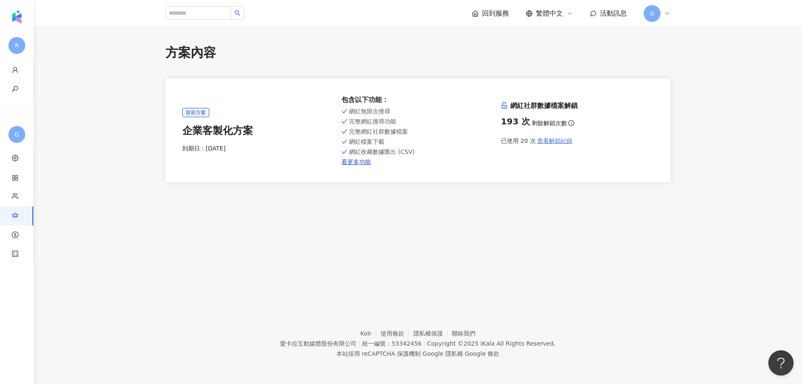
click at [552, 140] on span "查看解鎖紀錄" at bounding box center [554, 140] width 35 height 7
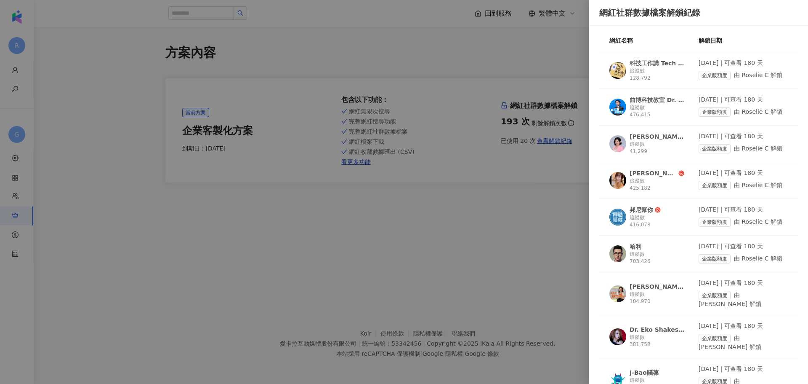
click at [567, 232] on div at bounding box center [404, 192] width 808 height 384
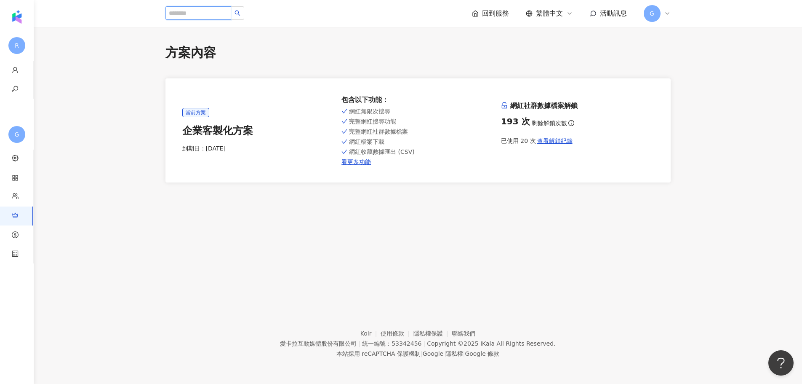
click at [181, 15] on input "search" at bounding box center [198, 12] width 66 height 13
click at [342, 61] on div "方案內容" at bounding box center [417, 53] width 505 height 18
click at [195, 10] on input "search" at bounding box center [198, 12] width 66 height 13
click at [181, 12] on input "search" at bounding box center [198, 12] width 66 height 13
click at [17, 16] on img "button" at bounding box center [16, 16] width 13 height 13
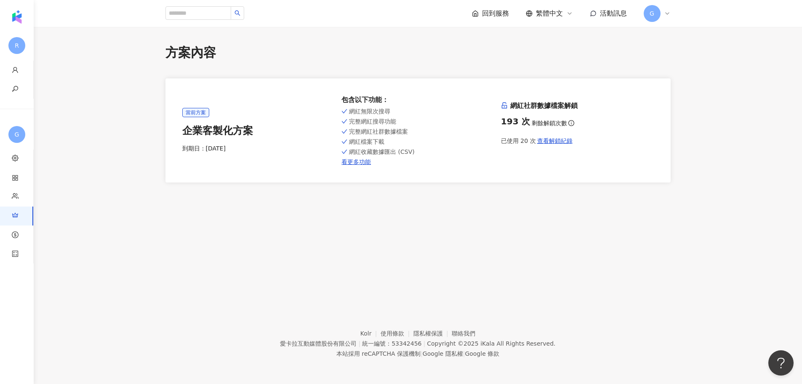
click at [13, 19] on img "button" at bounding box center [16, 16] width 13 height 13
click at [130, 59] on main "方案內容 當前方案 企業客製化方案 到期日： 2027/9/30 包含以下功能 ： 網紅無限次搜尋 完整網紅搜尋功能 完整網紅社群數據檔案 網紅檔案下載 網紅…" at bounding box center [418, 113] width 768 height 139
drag, startPoint x: 284, startPoint y: 48, endPoint x: 339, endPoint y: 41, distance: 55.1
click at [304, 45] on div "方案內容" at bounding box center [417, 53] width 505 height 18
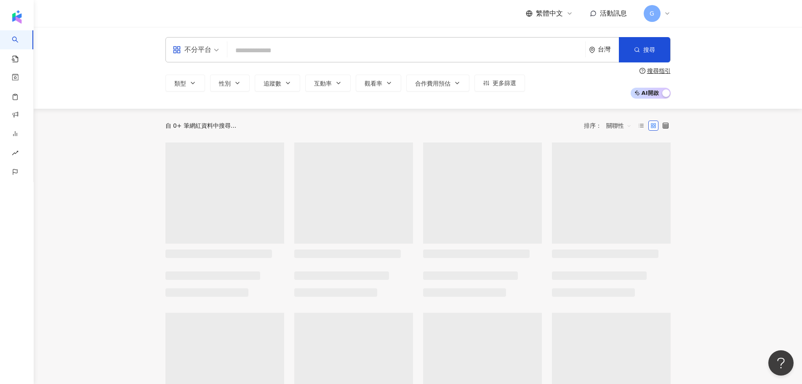
click at [242, 54] on input "search" at bounding box center [406, 51] width 351 height 16
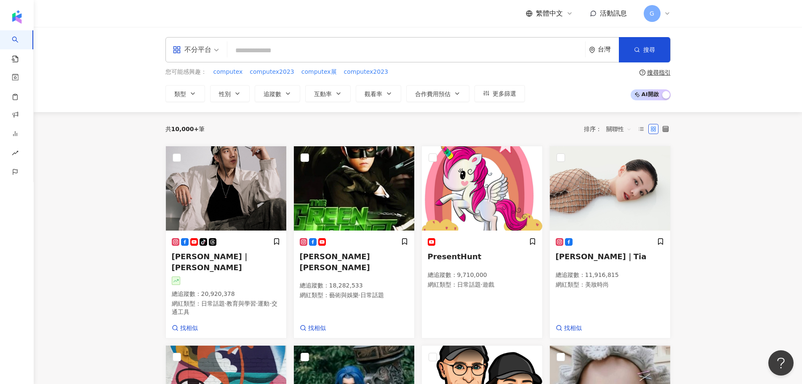
click at [344, 55] on input "search" at bounding box center [406, 51] width 351 height 16
paste input "**********"
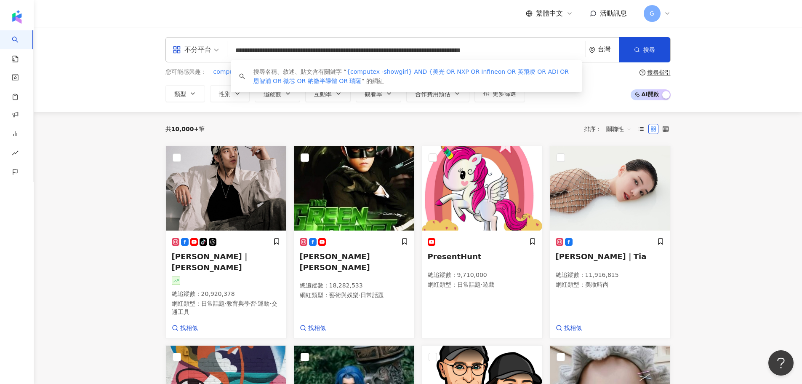
drag, startPoint x: 312, startPoint y: 55, endPoint x: 224, endPoint y: 53, distance: 88.5
click at [224, 53] on div "**********" at bounding box center [417, 49] width 505 height 25
drag, startPoint x: 259, startPoint y: 50, endPoint x: 236, endPoint y: 50, distance: 23.2
click at [236, 50] on input "**********" at bounding box center [406, 51] width 351 height 16
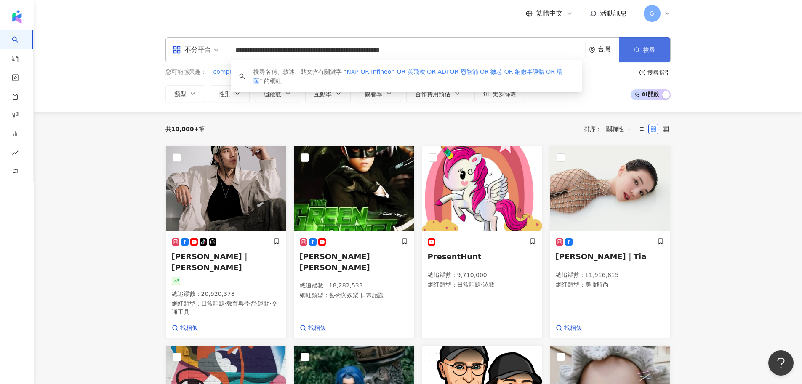
click at [633, 58] on button "搜尋" at bounding box center [644, 49] width 51 height 25
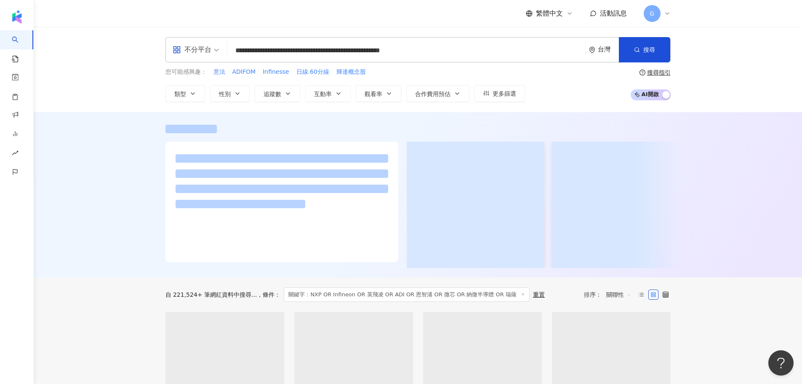
click at [489, 49] on input "**********" at bounding box center [406, 51] width 351 height 16
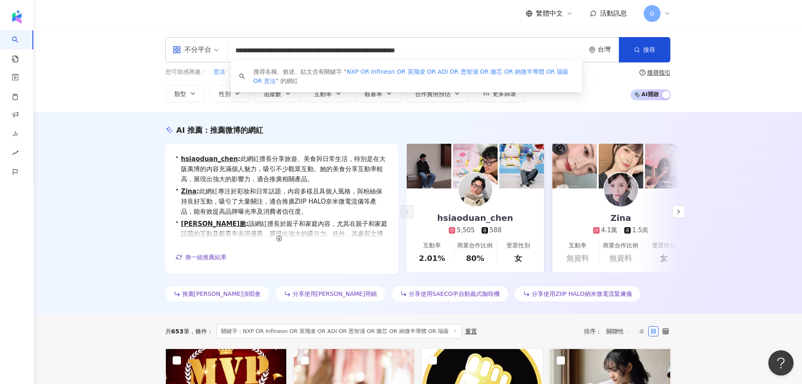
click at [625, 71] on div "您可能感興趣： 意法 ADIFOM Infinesse 日線.60分線 輝達概念股 類型 性別 追蹤數 互動率 觀看率 合作費用預估 更多篩選 搜尋指引 AI…" at bounding box center [417, 84] width 505 height 35
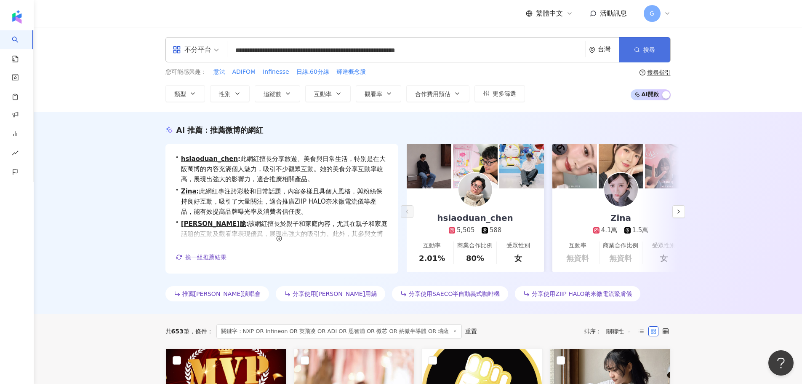
click at [638, 41] on button "搜尋" at bounding box center [644, 49] width 51 height 25
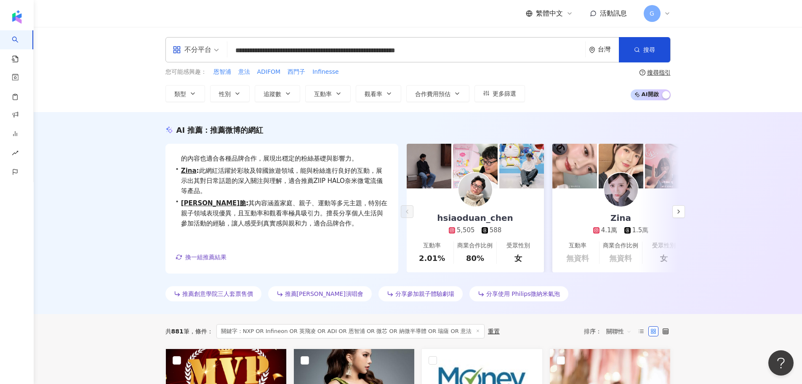
click at [510, 52] on input "**********" at bounding box center [406, 51] width 351 height 16
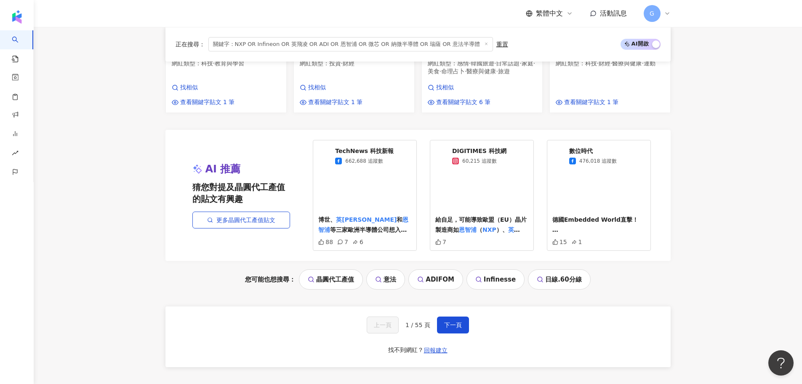
scroll to position [709, 0]
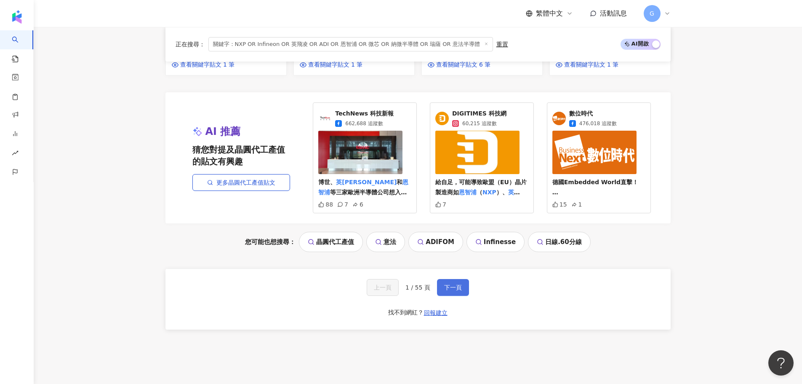
click at [445, 291] on span "下一頁" at bounding box center [453, 287] width 18 height 7
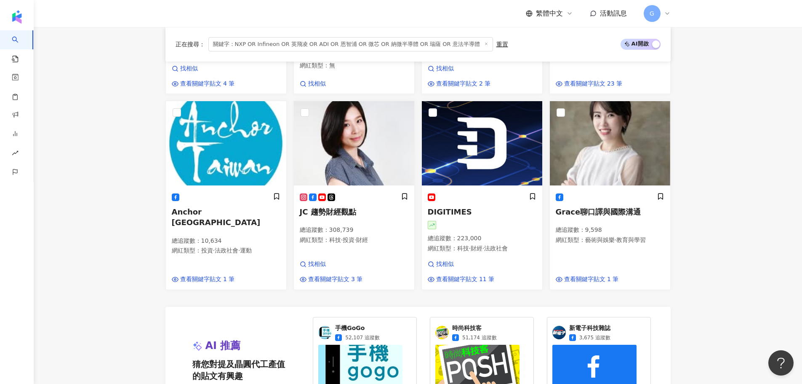
scroll to position [632, 0]
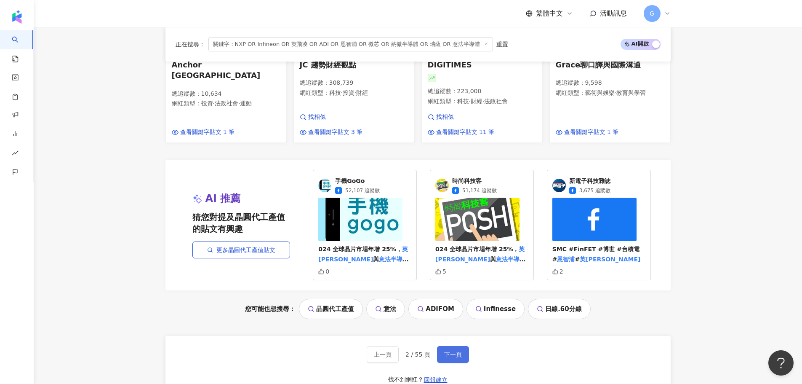
click at [452, 357] on span "下一頁" at bounding box center [453, 354] width 18 height 7
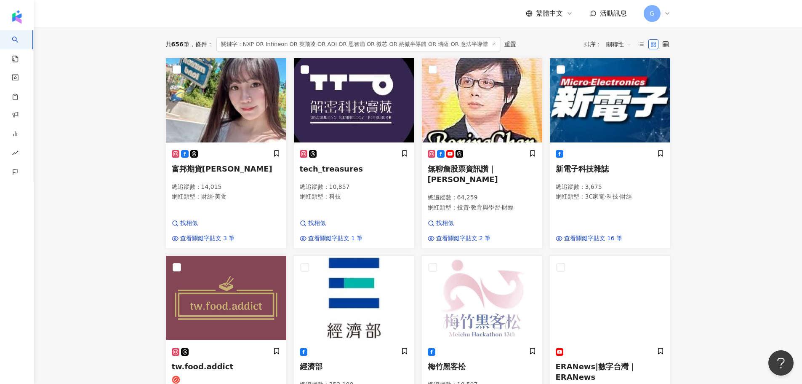
scroll to position [0, 0]
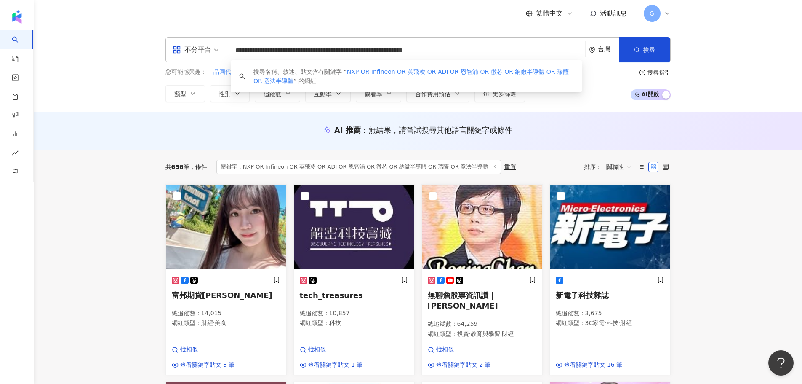
click at [522, 49] on input "**********" at bounding box center [406, 51] width 351 height 16
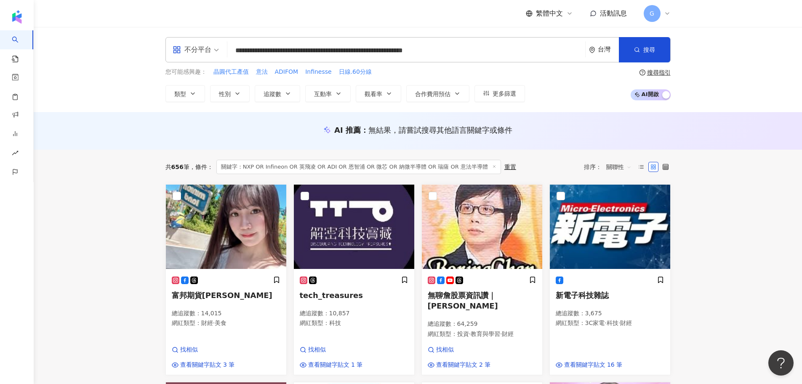
click at [651, 72] on div "搜尋指引" at bounding box center [659, 72] width 24 height 7
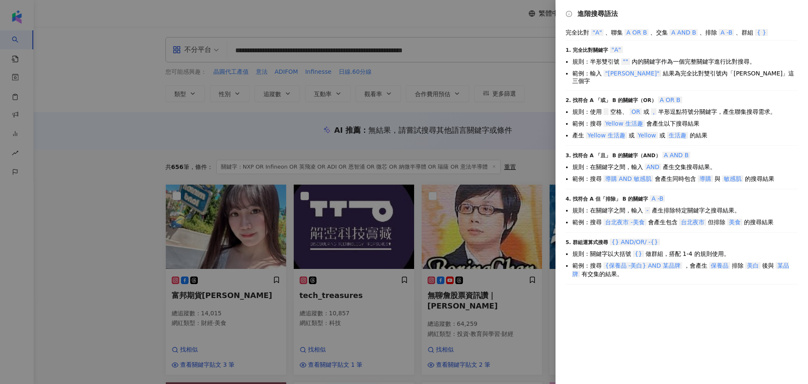
click at [504, 130] on div at bounding box center [404, 192] width 808 height 384
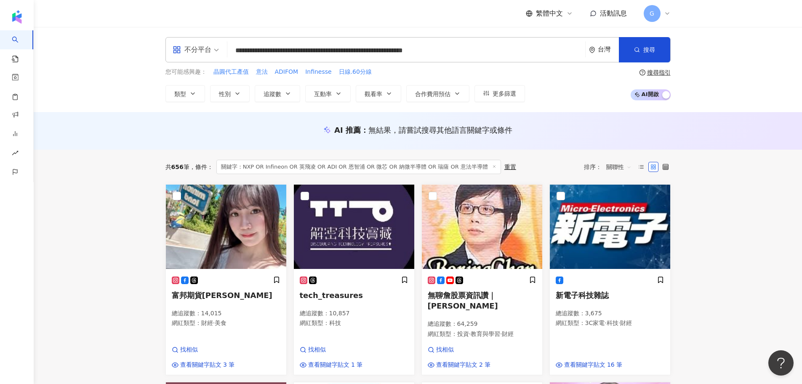
click at [233, 51] on input "**********" at bounding box center [406, 51] width 351 height 16
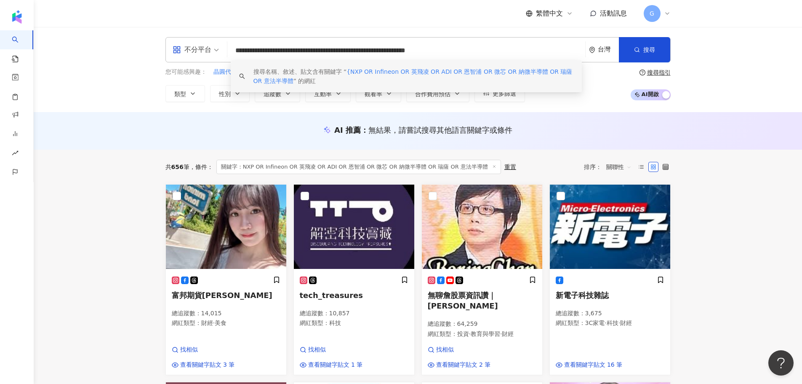
click at [529, 48] on input "**********" at bounding box center [406, 51] width 351 height 16
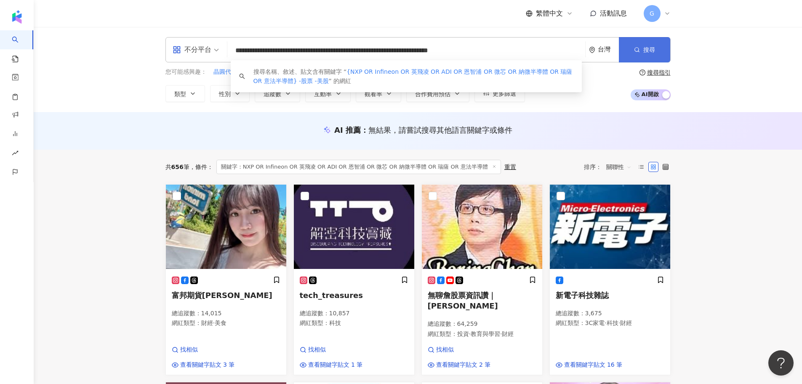
click at [652, 56] on button "搜尋" at bounding box center [644, 49] width 51 height 25
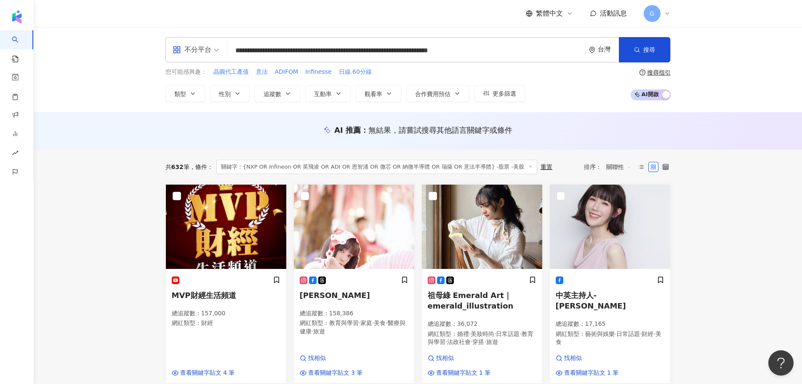
click at [563, 50] on input "**********" at bounding box center [406, 51] width 351 height 16
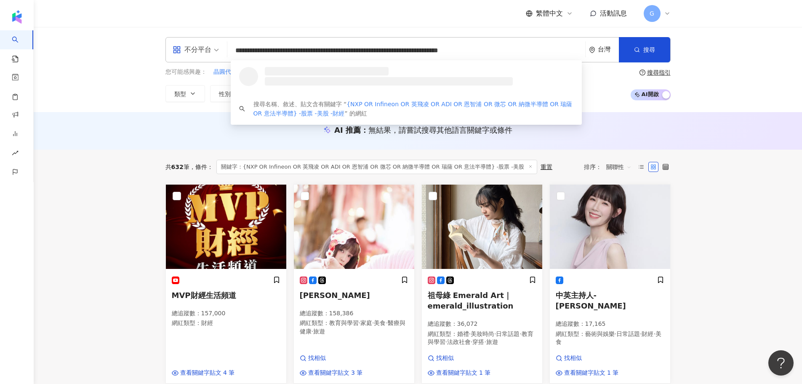
click at [654, 29] on div "**********" at bounding box center [418, 69] width 768 height 85
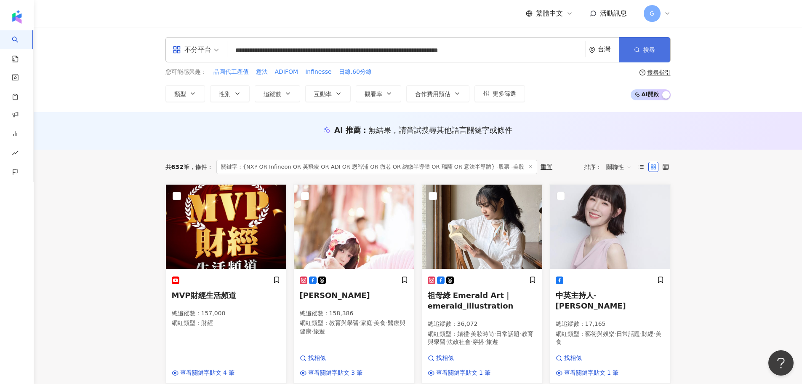
click at [653, 50] on span "搜尋" at bounding box center [649, 49] width 12 height 7
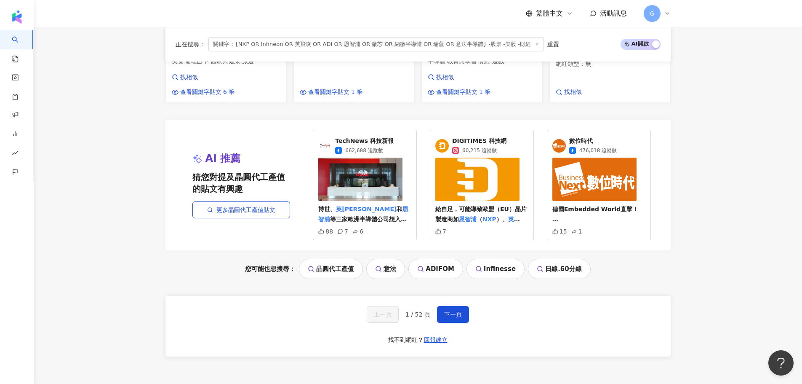
scroll to position [758, 0]
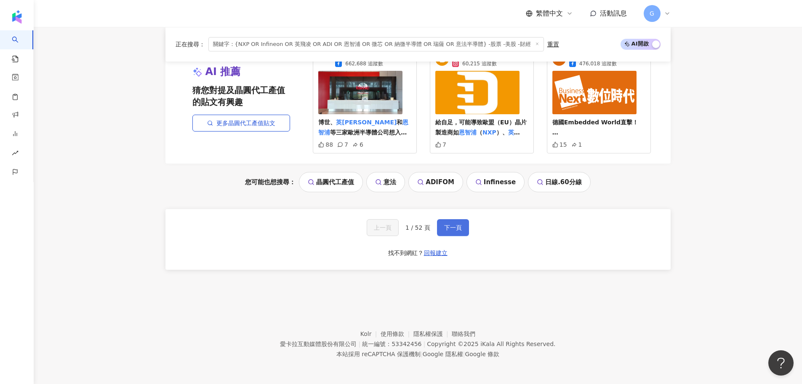
click at [448, 231] on span "下一頁" at bounding box center [453, 227] width 18 height 7
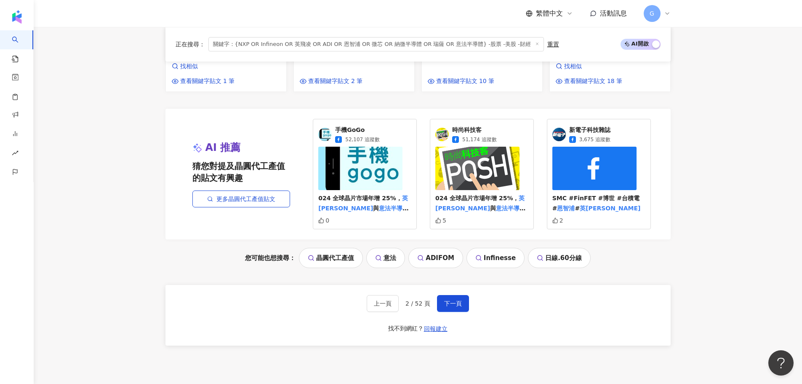
scroll to position [674, 0]
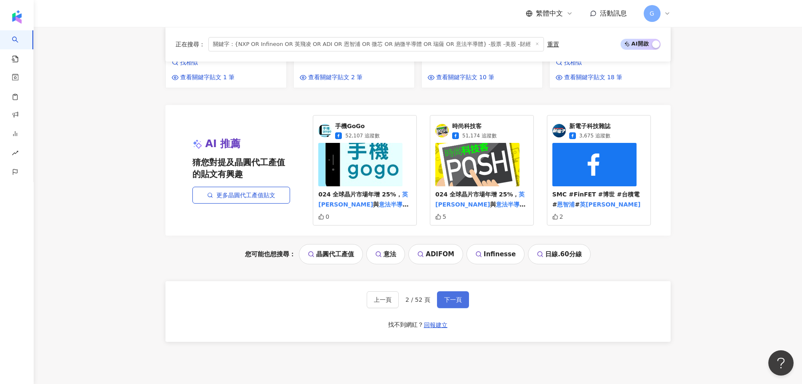
click at [450, 306] on button "下一頁" at bounding box center [453, 299] width 32 height 17
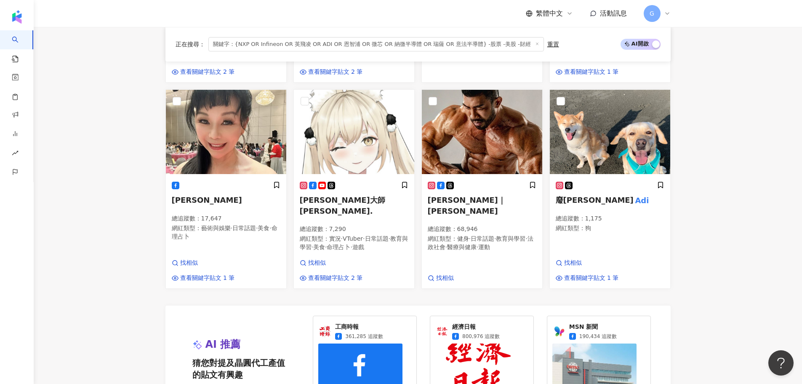
scroll to position [634, 0]
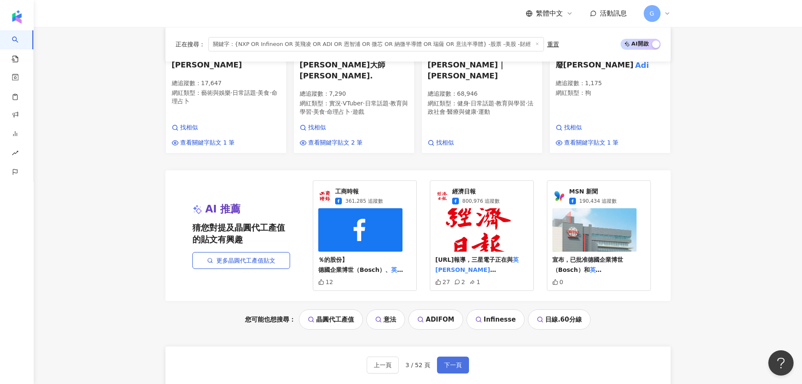
click at [448, 361] on span "下一頁" at bounding box center [453, 364] width 18 height 7
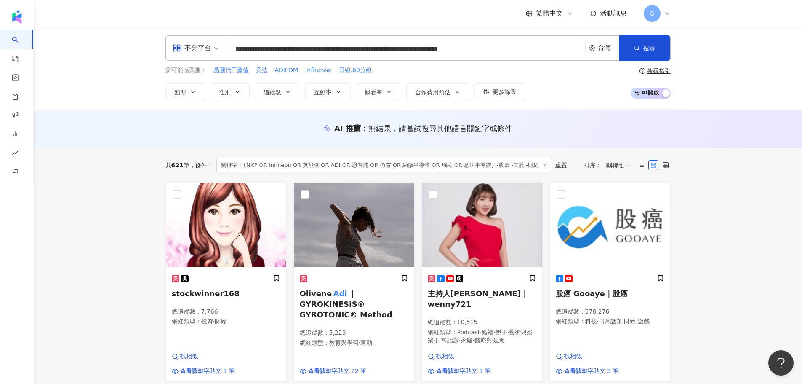
scroll to position [0, 0]
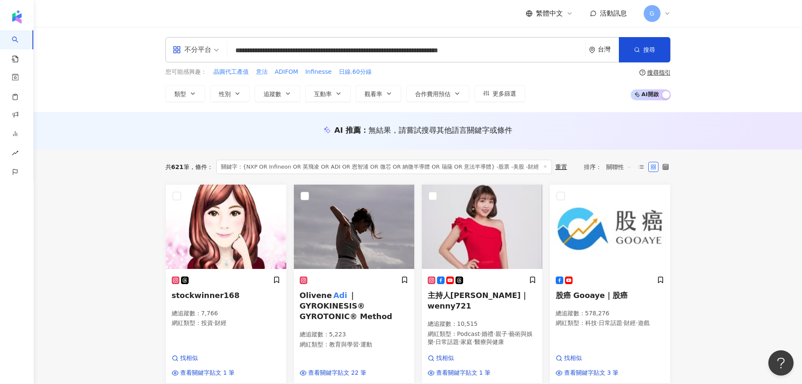
click at [233, 50] on input "**********" at bounding box center [406, 51] width 351 height 16
click at [233, 53] on input "**********" at bounding box center [406, 51] width 351 height 16
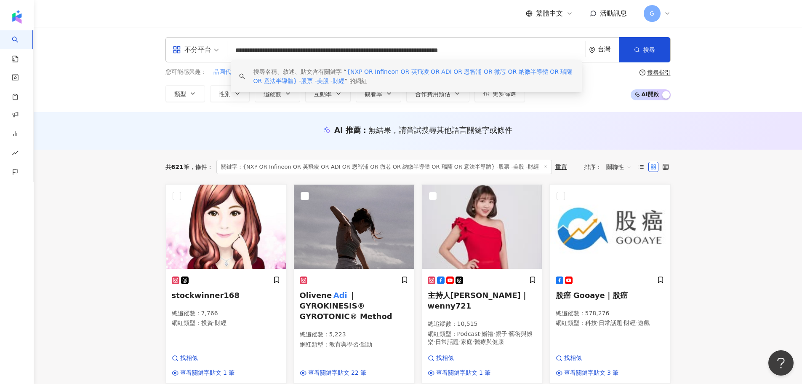
paste input "**********"
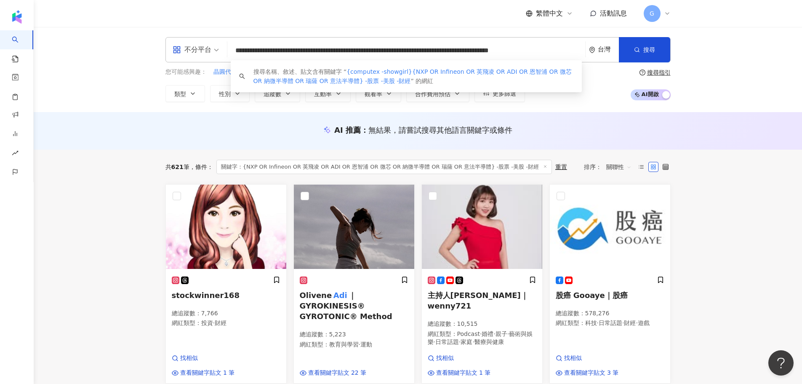
click at [255, 55] on input "**********" at bounding box center [406, 51] width 351 height 16
type input "**********"
click at [628, 52] on button "搜尋" at bounding box center [644, 49] width 51 height 25
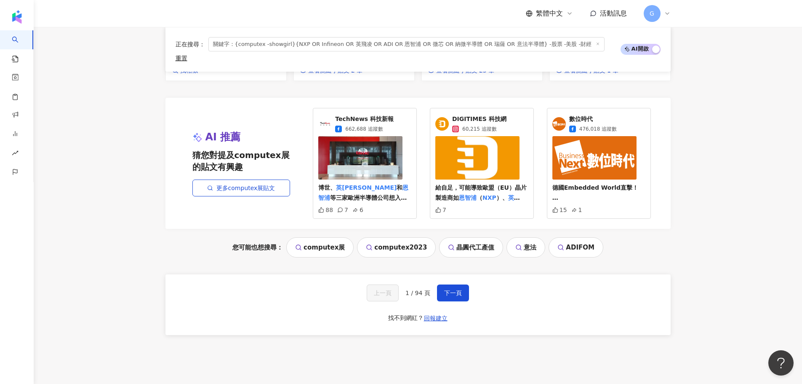
scroll to position [774, 0]
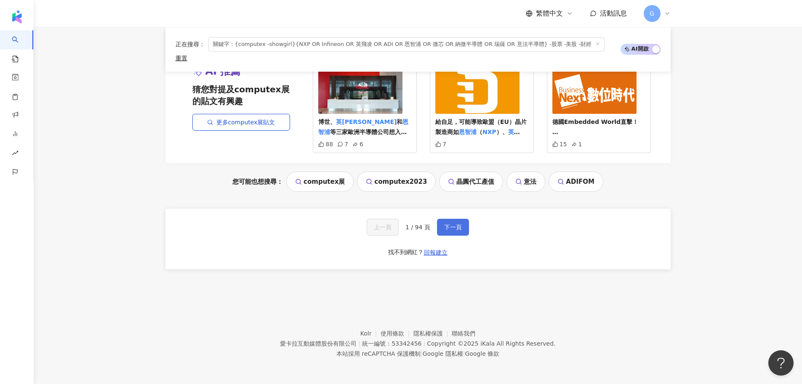
click at [452, 221] on button "下一頁" at bounding box center [453, 227] width 32 height 17
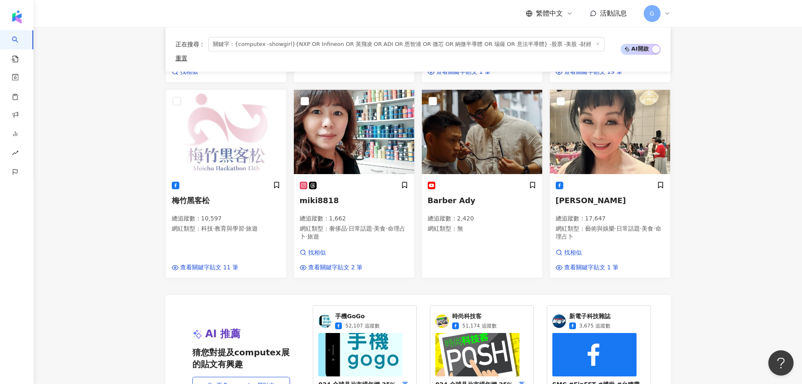
scroll to position [583, 0]
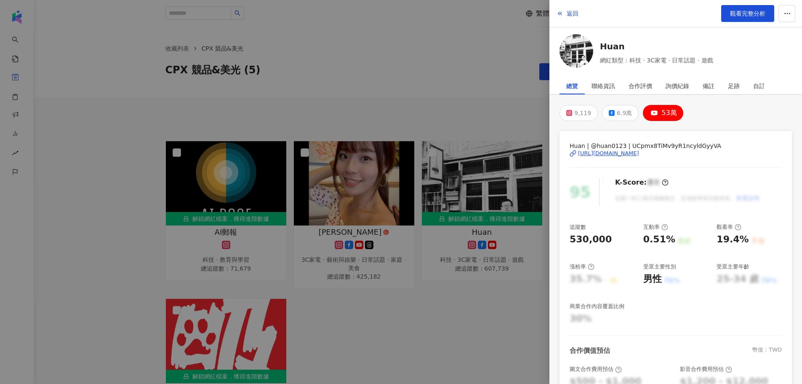
click at [376, 107] on div at bounding box center [401, 192] width 802 height 384
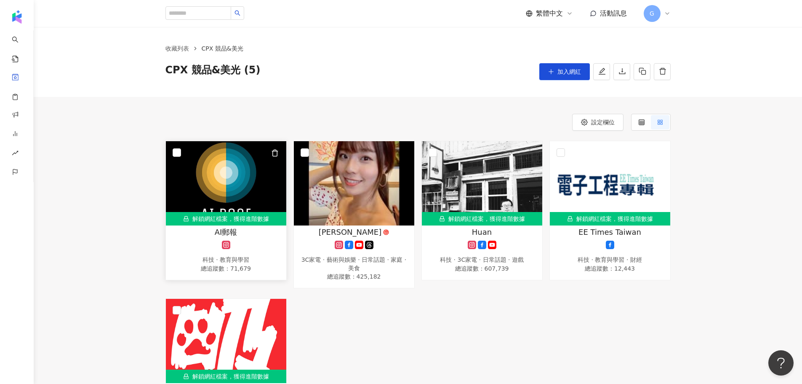
click at [248, 245] on div at bounding box center [226, 244] width 112 height 8
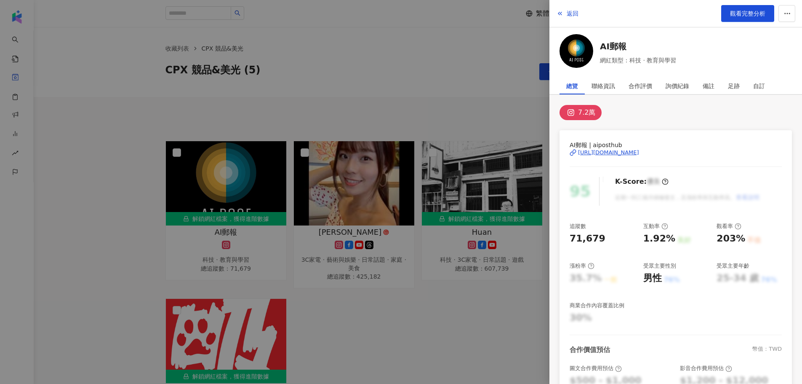
click at [605, 152] on div "[URL][DOMAIN_NAME]" at bounding box center [608, 153] width 61 height 8
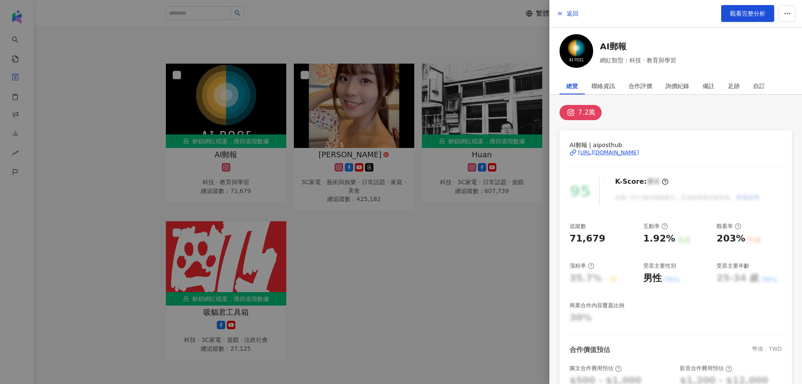
scroll to position [146, 0]
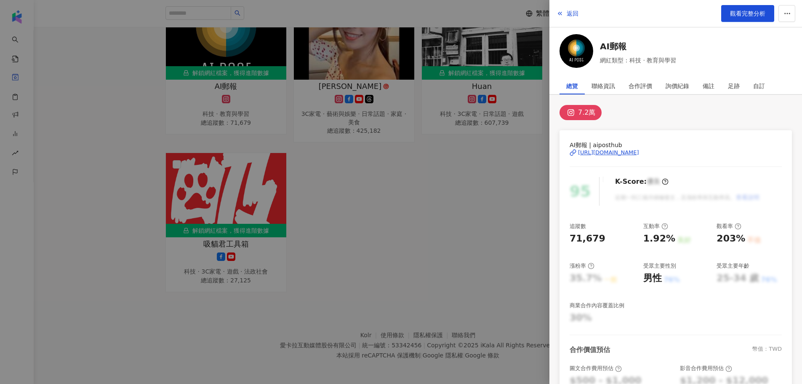
click at [392, 212] on div at bounding box center [401, 192] width 802 height 384
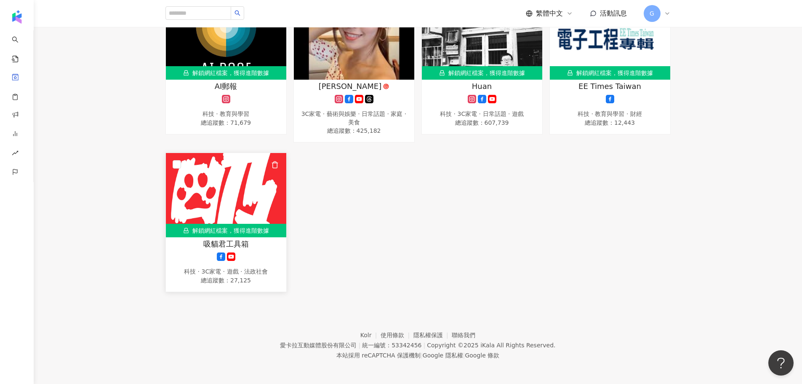
click at [232, 244] on span "吸貓君工具箱" at bounding box center [225, 243] width 45 height 11
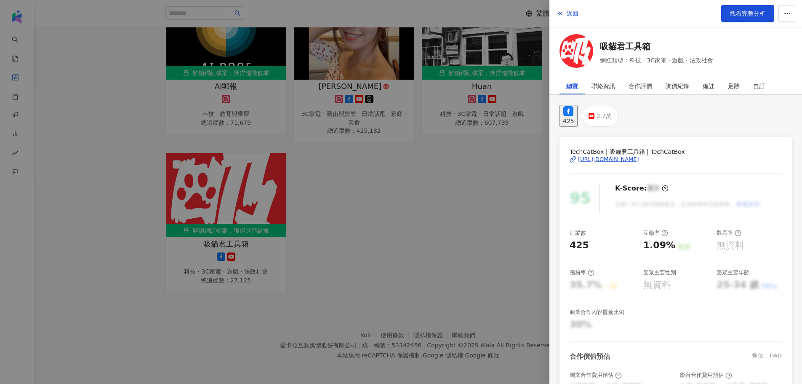
click at [639, 155] on div "[URL][DOMAIN_NAME]" at bounding box center [608, 159] width 61 height 8
click at [612, 112] on div "2.7萬" at bounding box center [604, 116] width 15 height 12
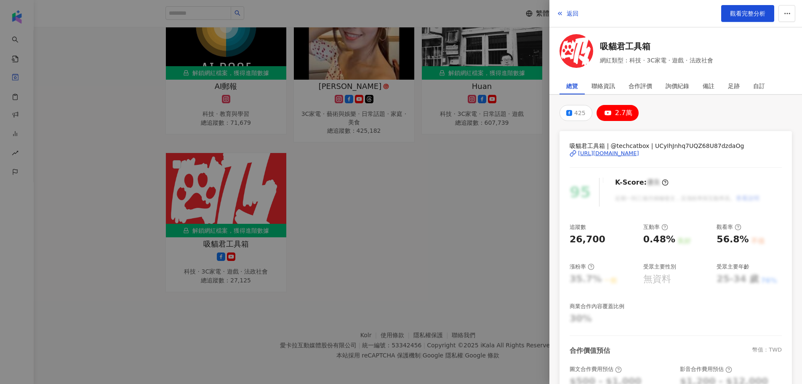
click at [626, 155] on div "[URL][DOMAIN_NAME]" at bounding box center [608, 153] width 61 height 8
drag, startPoint x: 355, startPoint y: 211, endPoint x: 361, endPoint y: 206, distance: 8.4
click at [354, 211] on div at bounding box center [401, 192] width 802 height 384
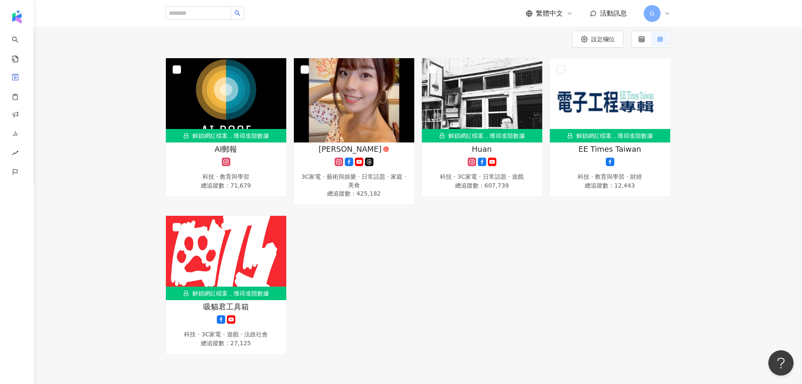
scroll to position [0, 0]
